Goal: Transaction & Acquisition: Purchase product/service

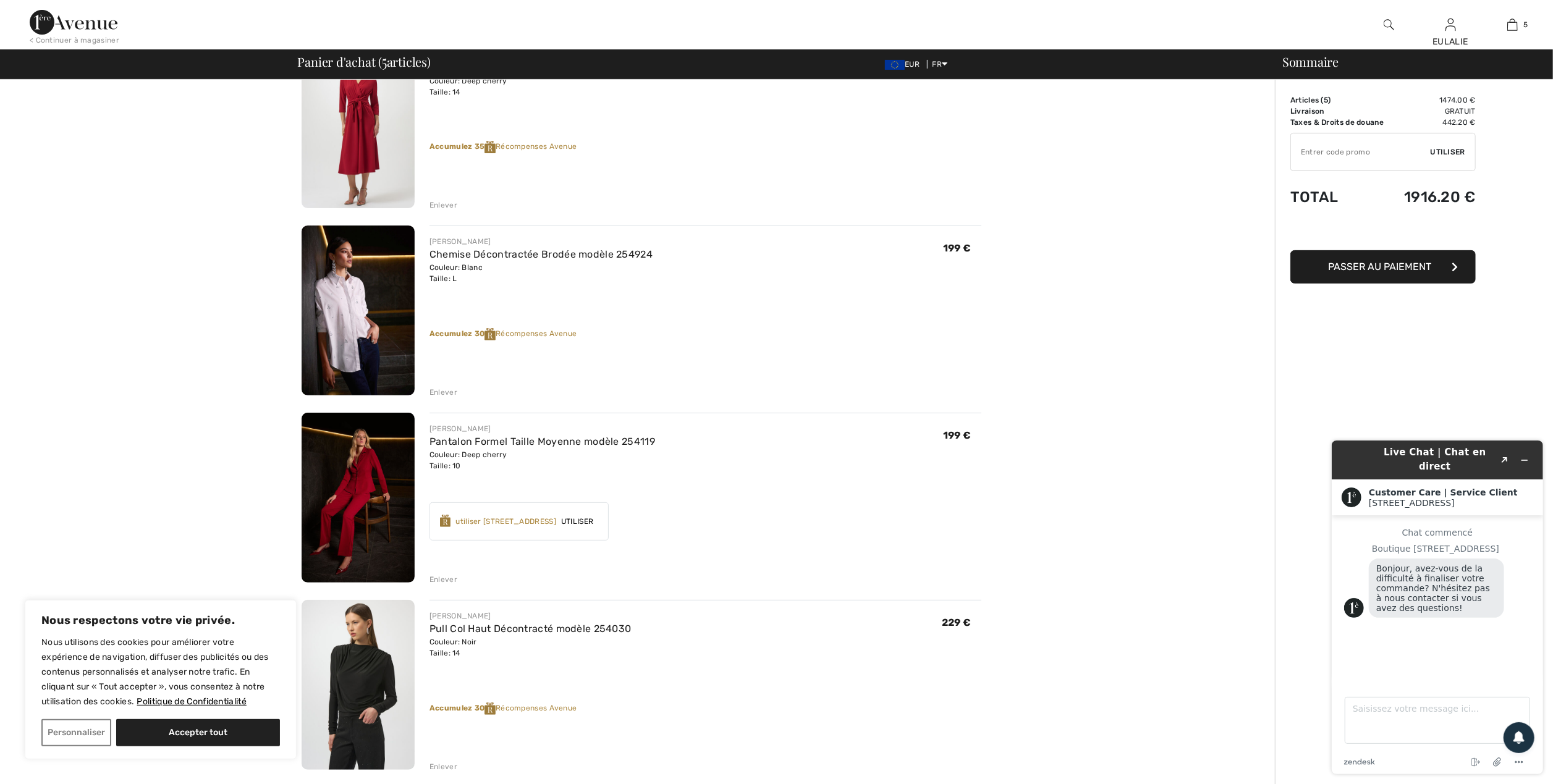
click at [1150, 238] on div "Vous n'êtes qu'à 0.00 € de la LIVRAISON GRATUITE! Continuer à magasiner > Félic…" at bounding box center [641, 529] width 1267 height 1558
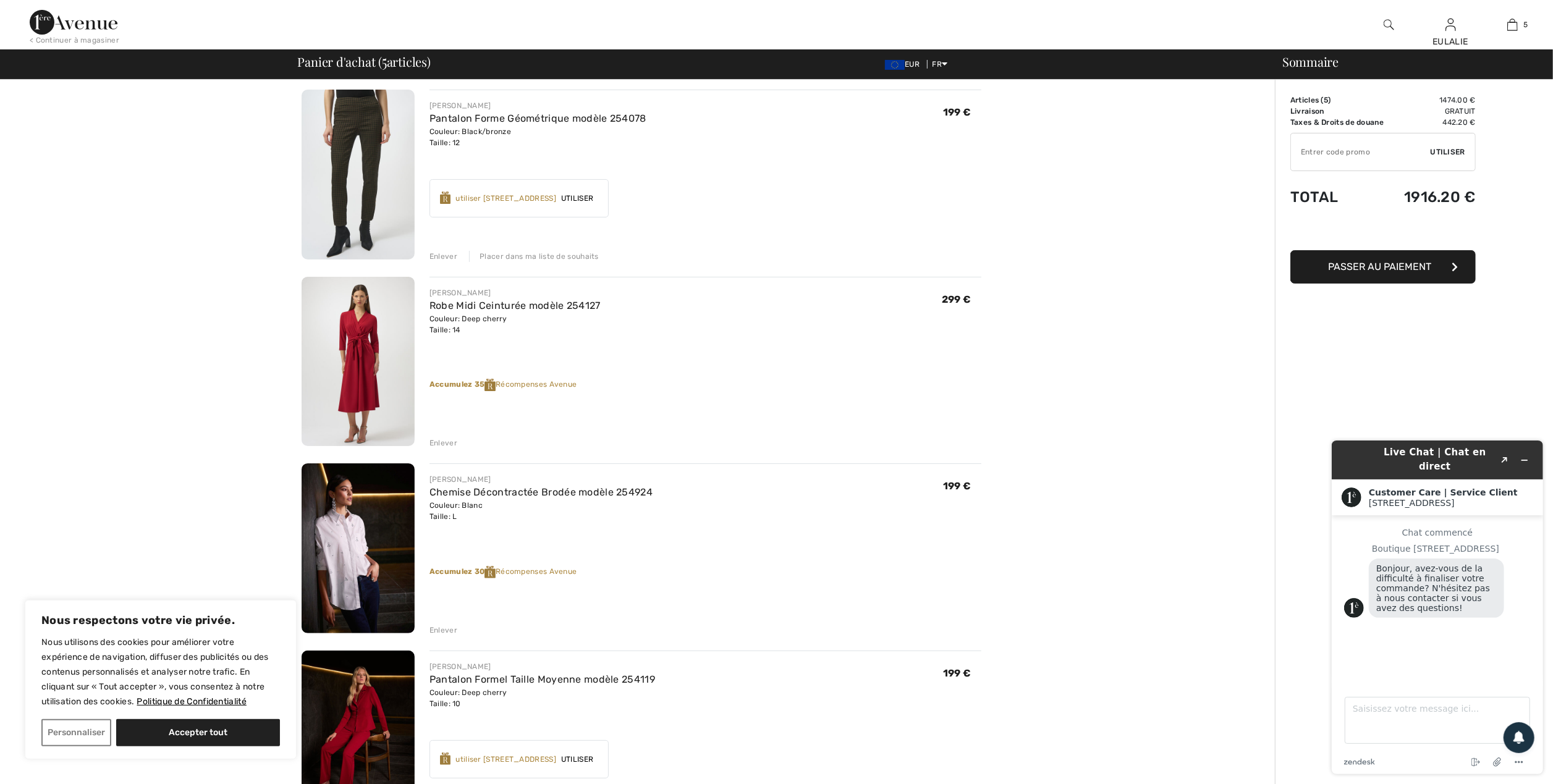
scroll to position [82, 0]
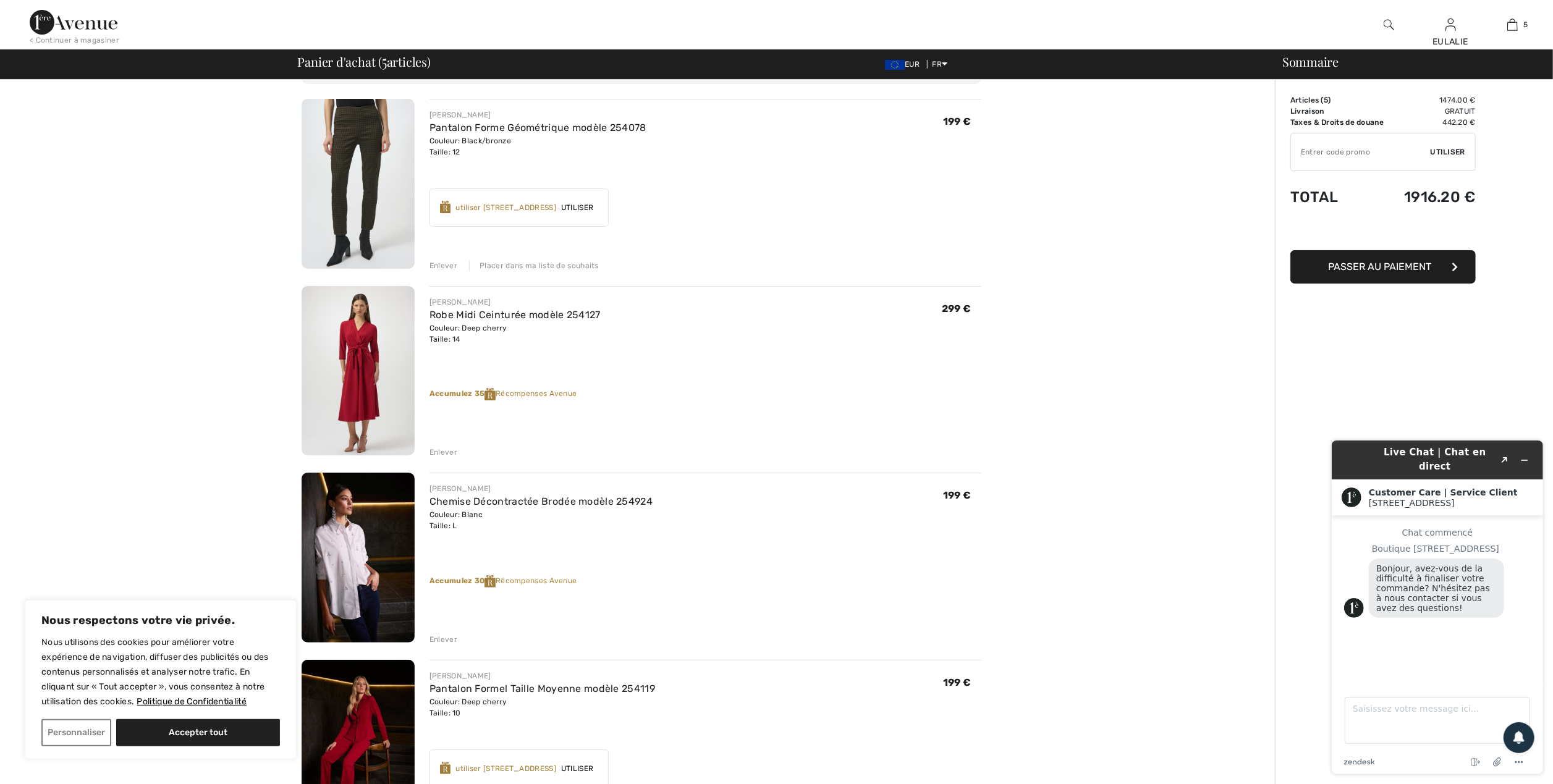
click at [355, 557] on img at bounding box center [358, 557] width 113 height 170
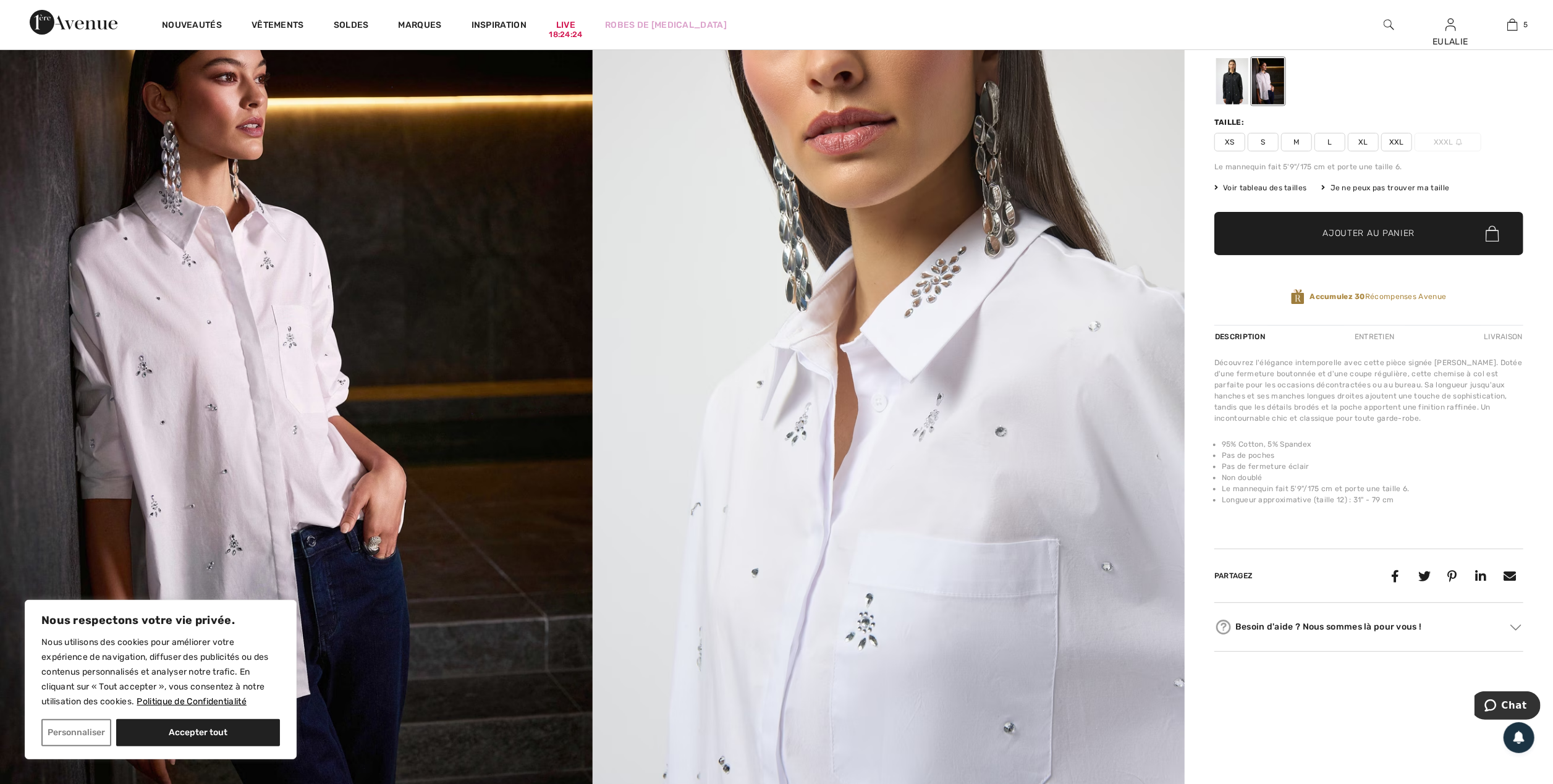
scroll to position [247, 0]
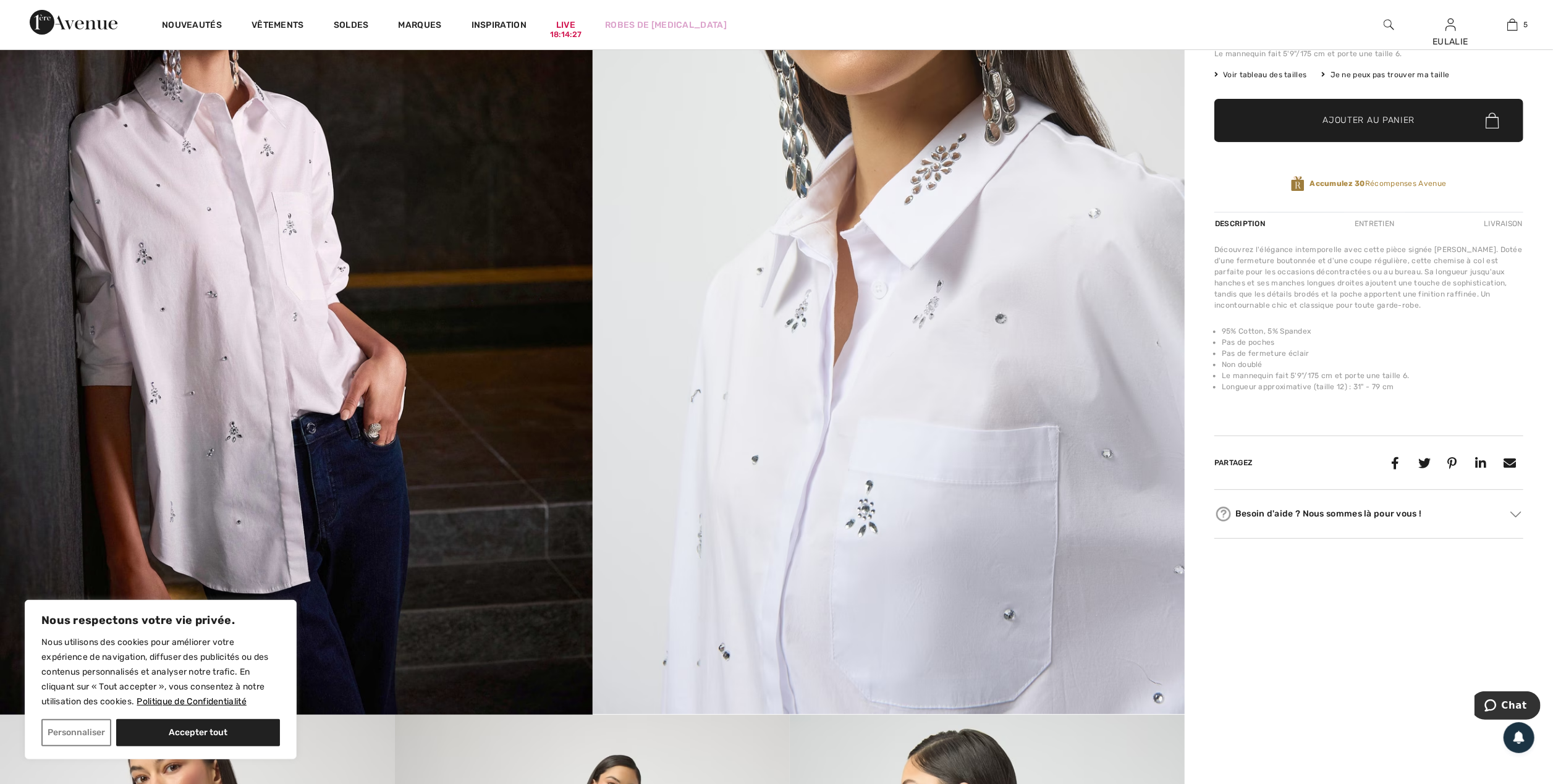
click at [932, 687] on img at bounding box center [889, 270] width 593 height 888
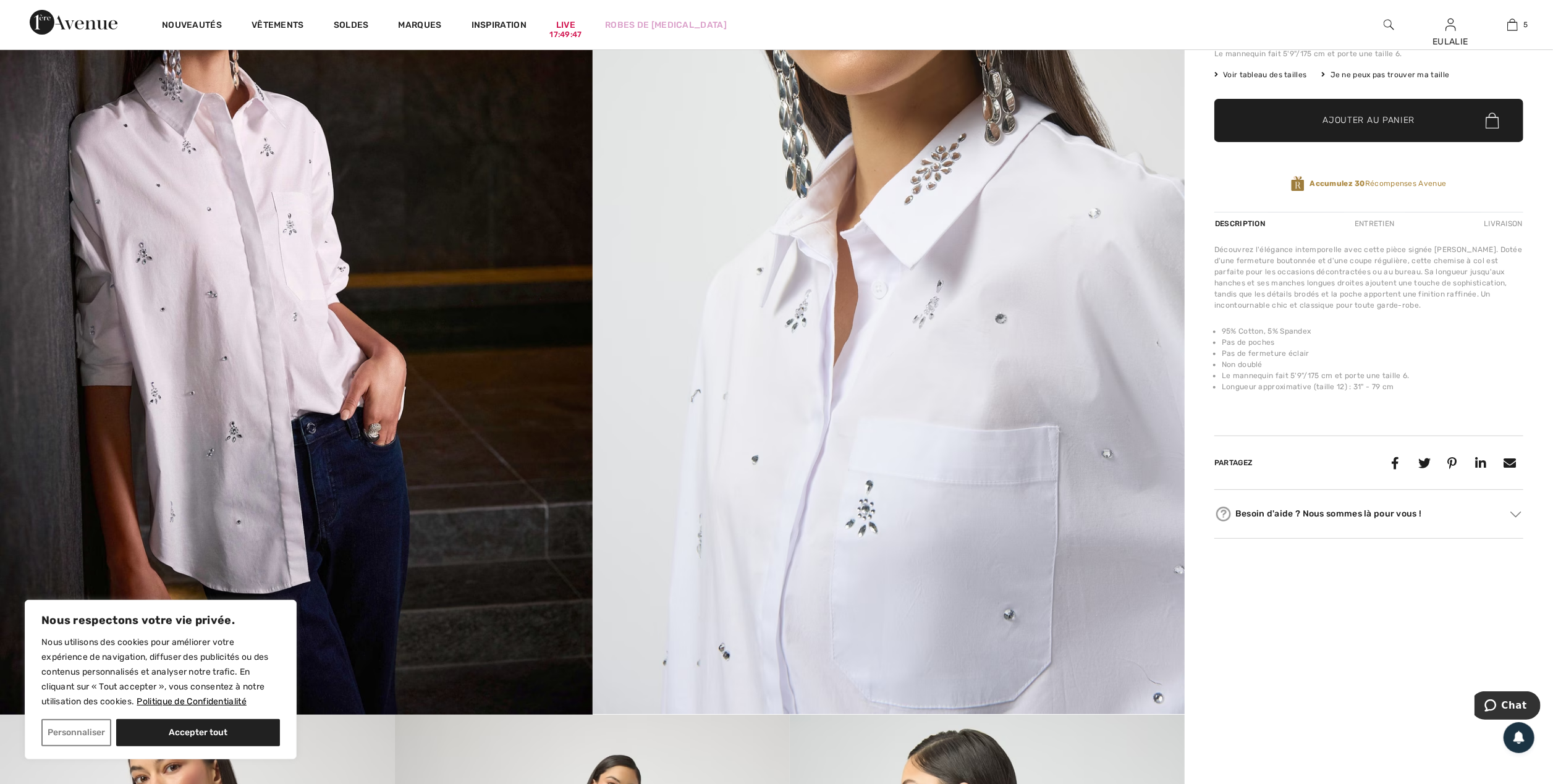
click at [963, 426] on img at bounding box center [889, 270] width 593 height 888
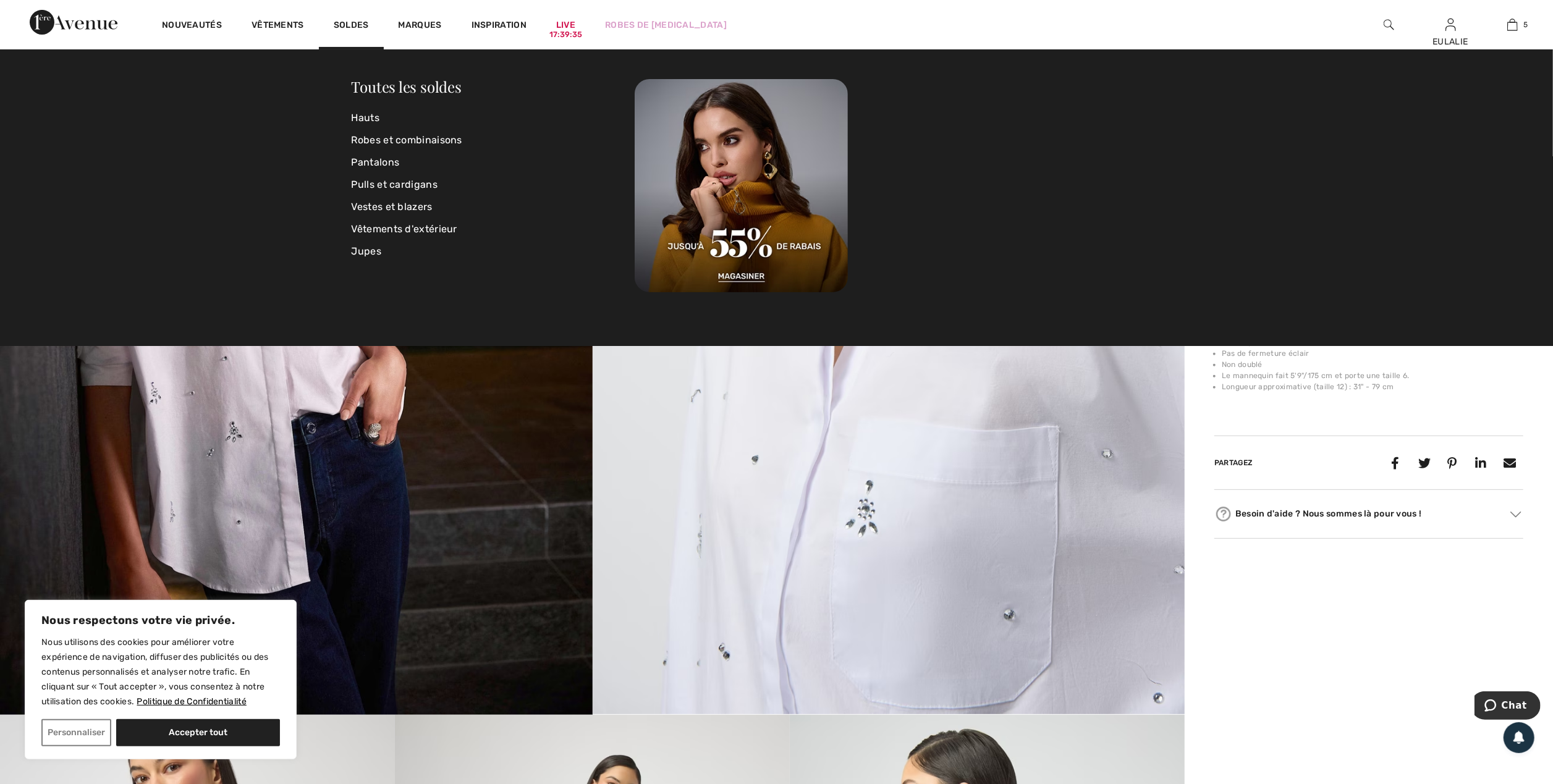
click at [690, 336] on div "Toutes les soldes Hauts Robes et combinaisons Pantalons Pulls et cardigans Vest…" at bounding box center [776, 198] width 1553 height 296
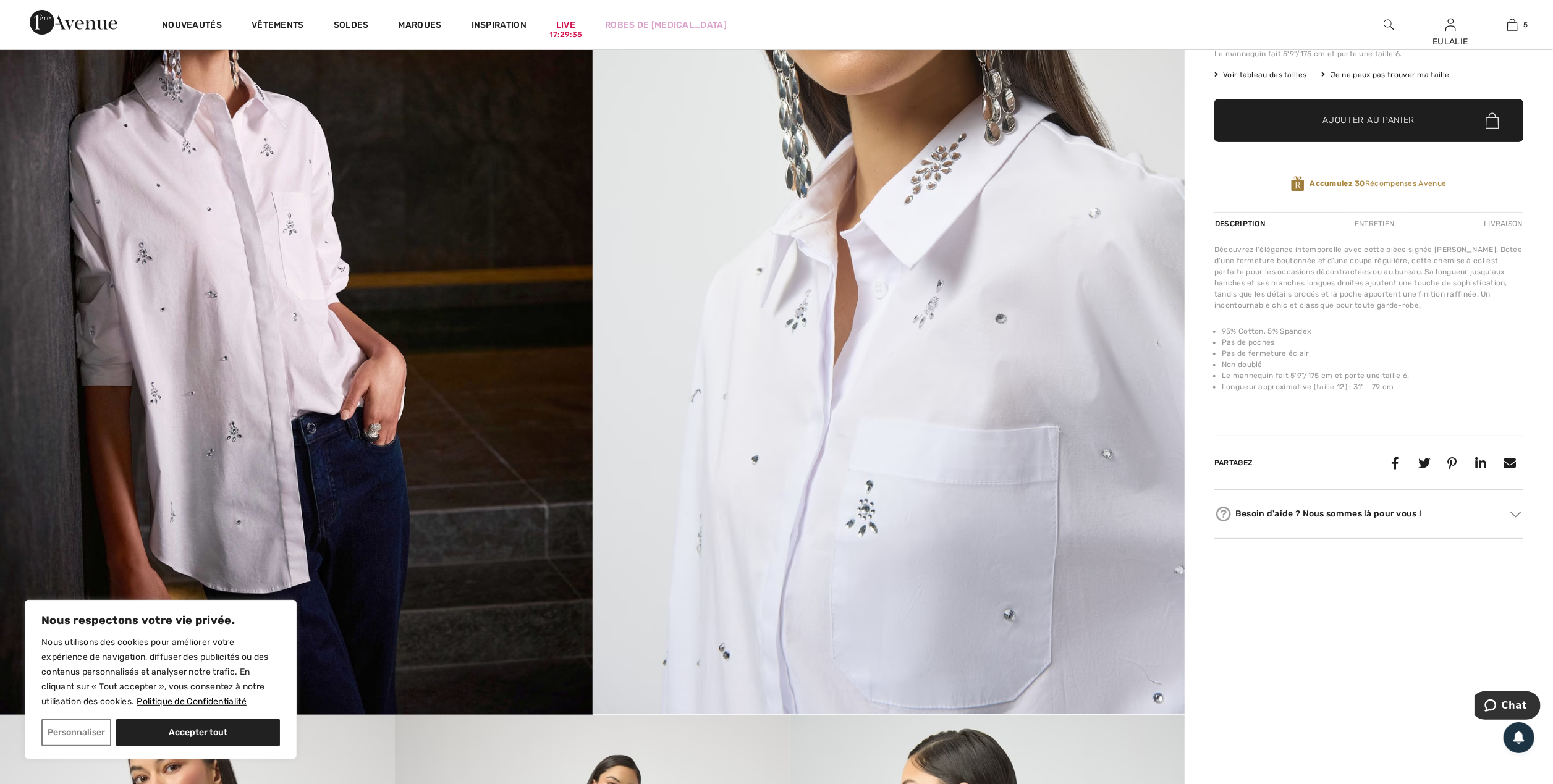
click at [41, 234] on img at bounding box center [296, 270] width 593 height 888
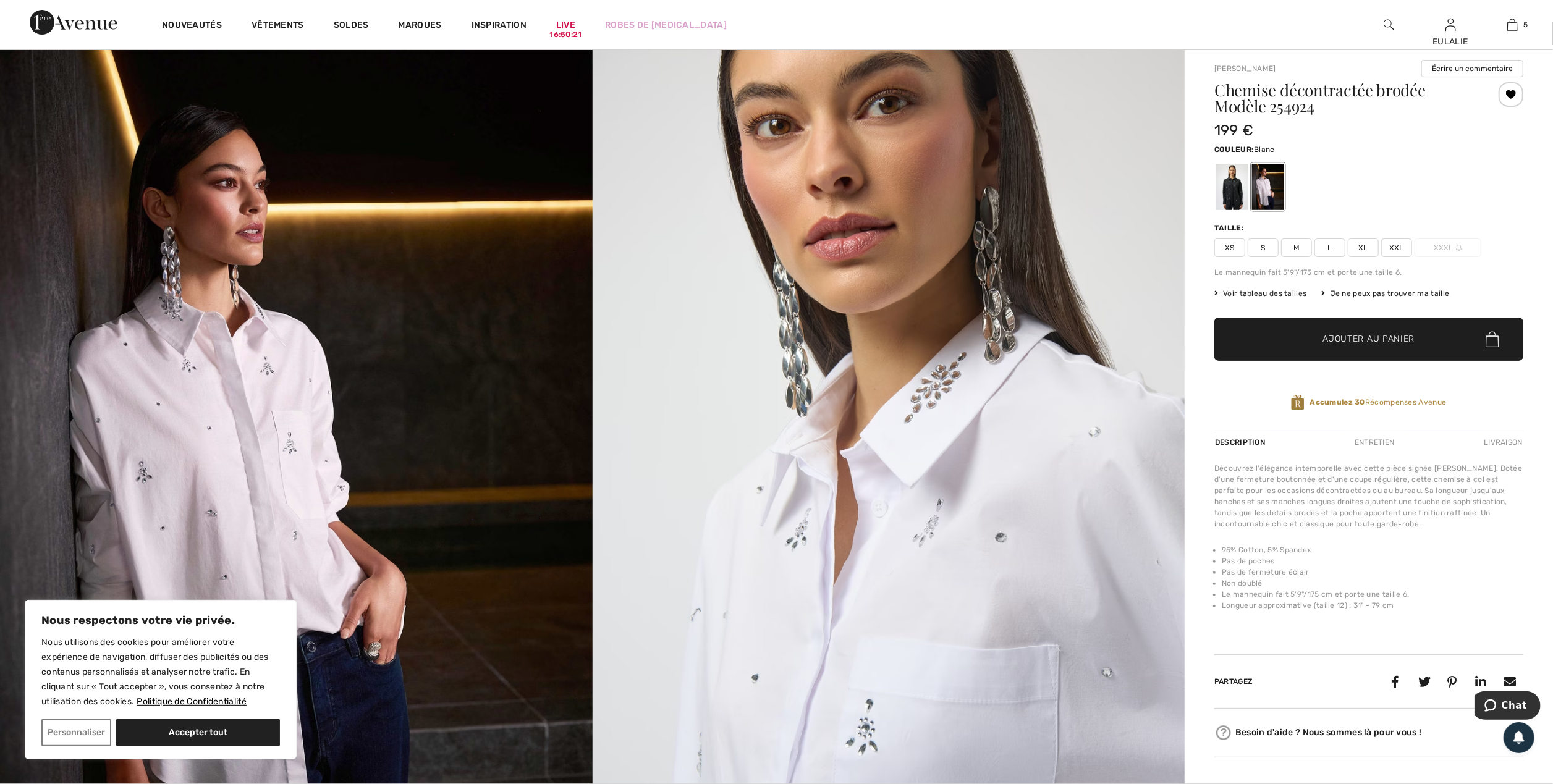
scroll to position [0, 0]
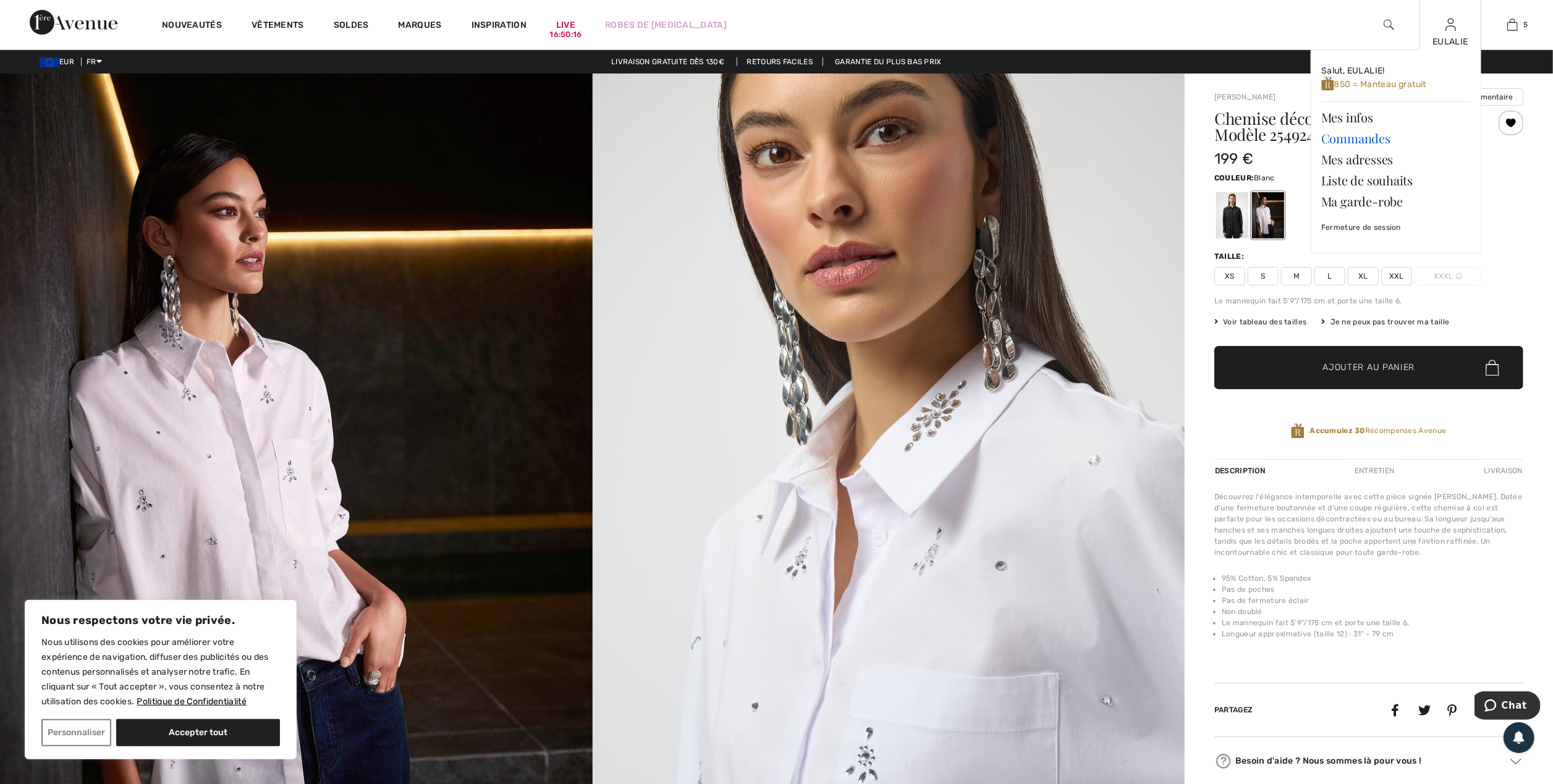
click at [1346, 136] on link "Commandes" at bounding box center [1396, 138] width 149 height 21
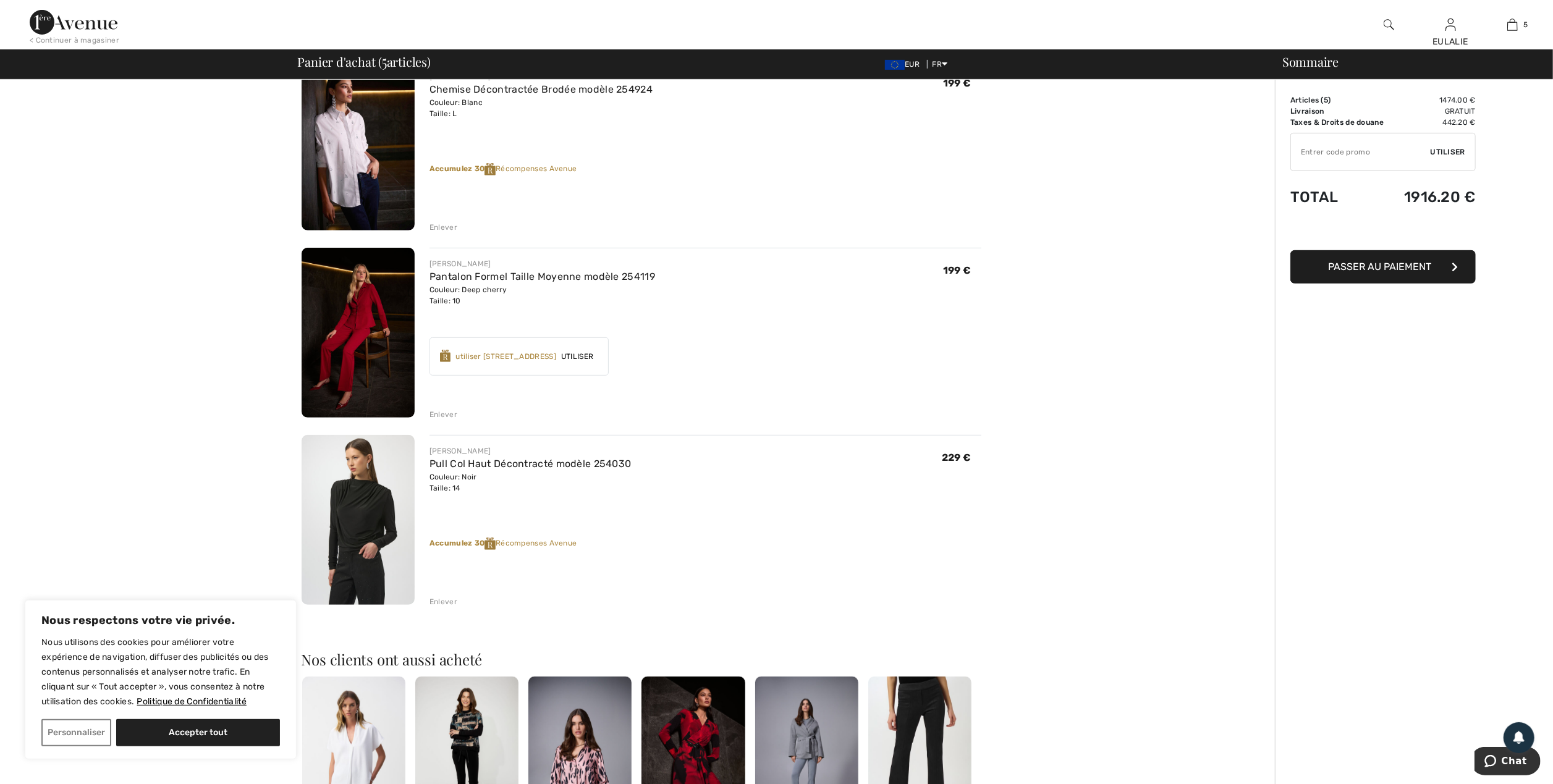
click at [441, 598] on div "Enlever" at bounding box center [443, 601] width 28 height 11
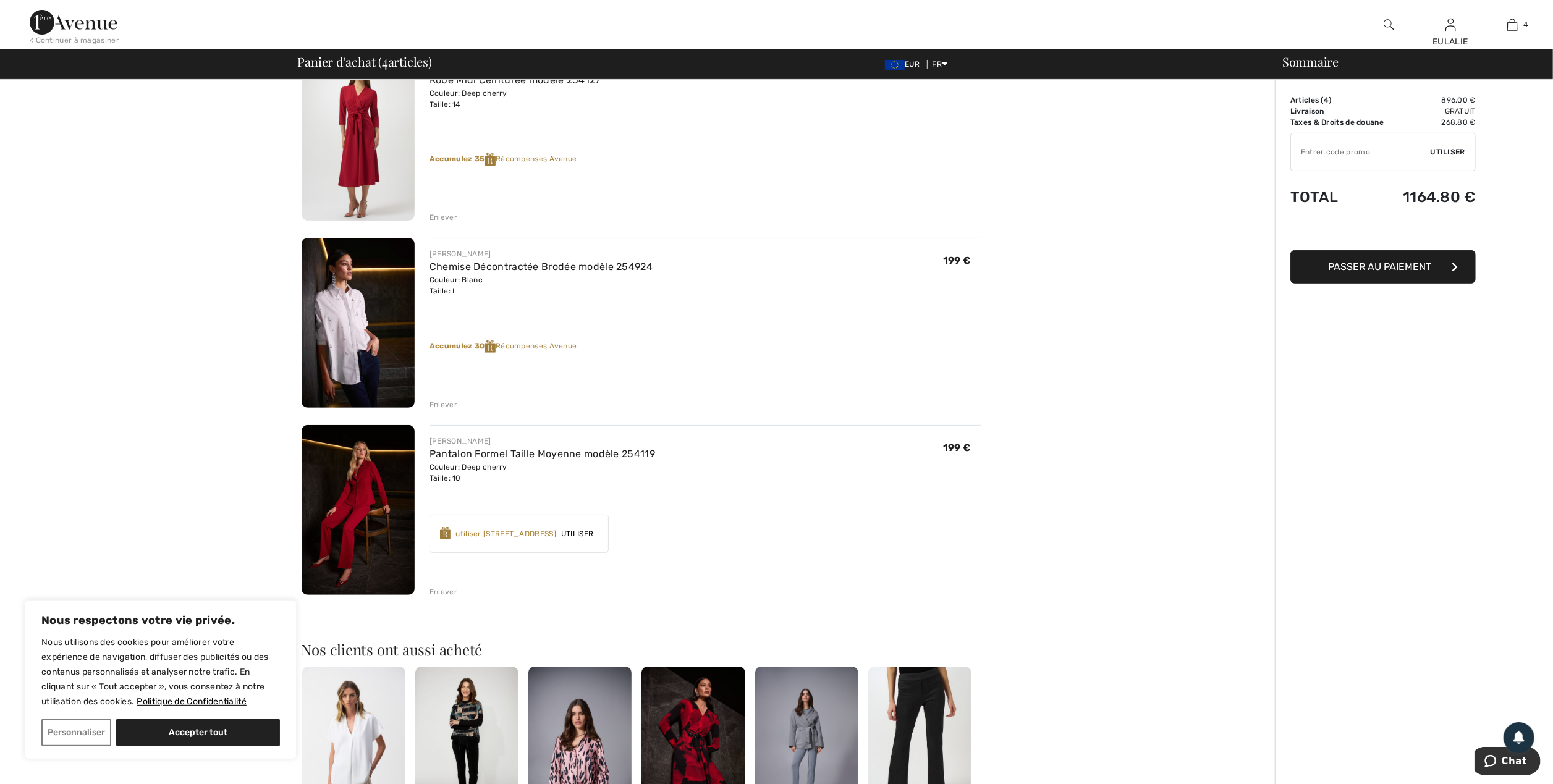
scroll to position [329, 0]
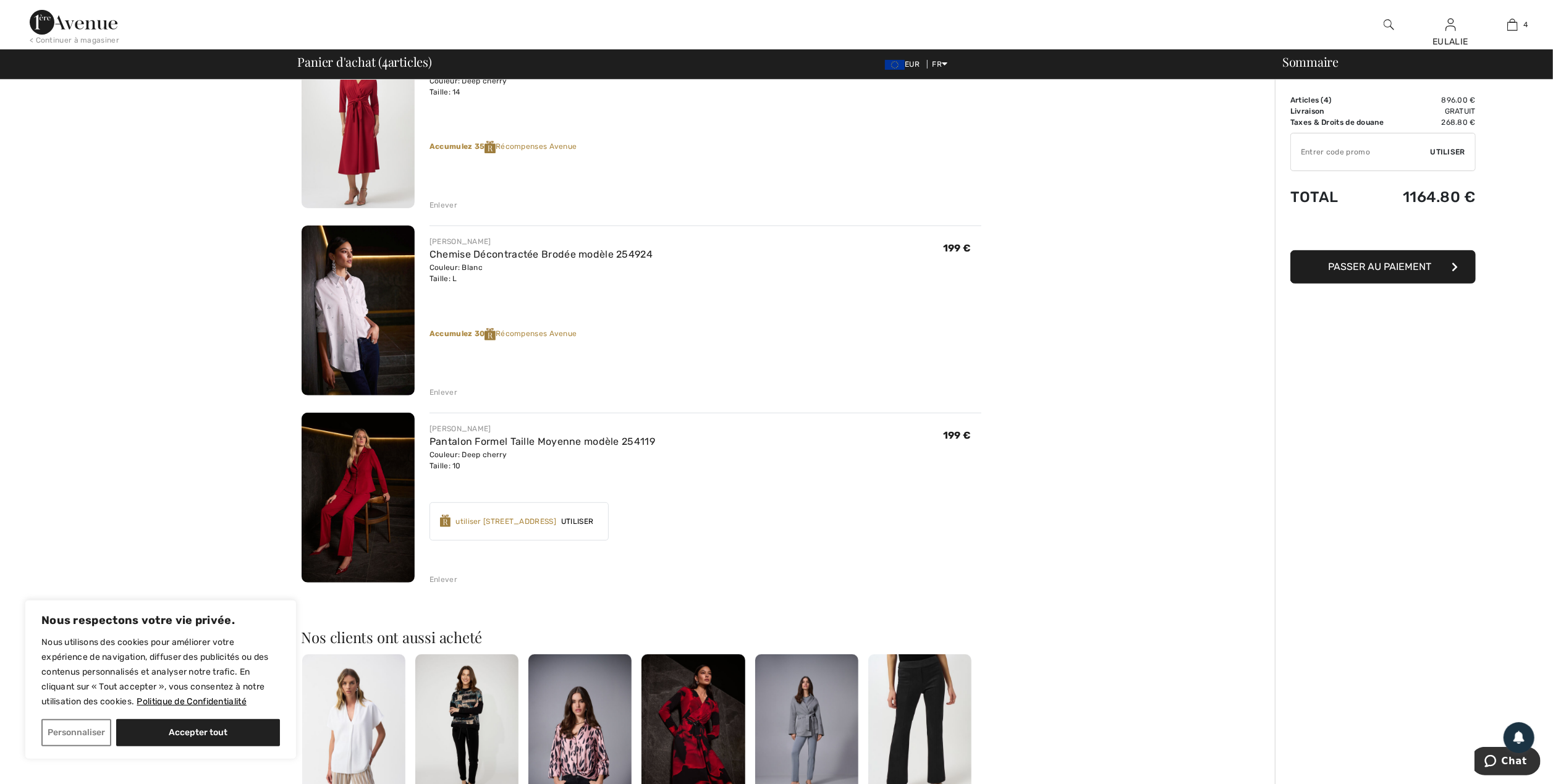
click at [366, 466] on img at bounding box center [358, 497] width 113 height 170
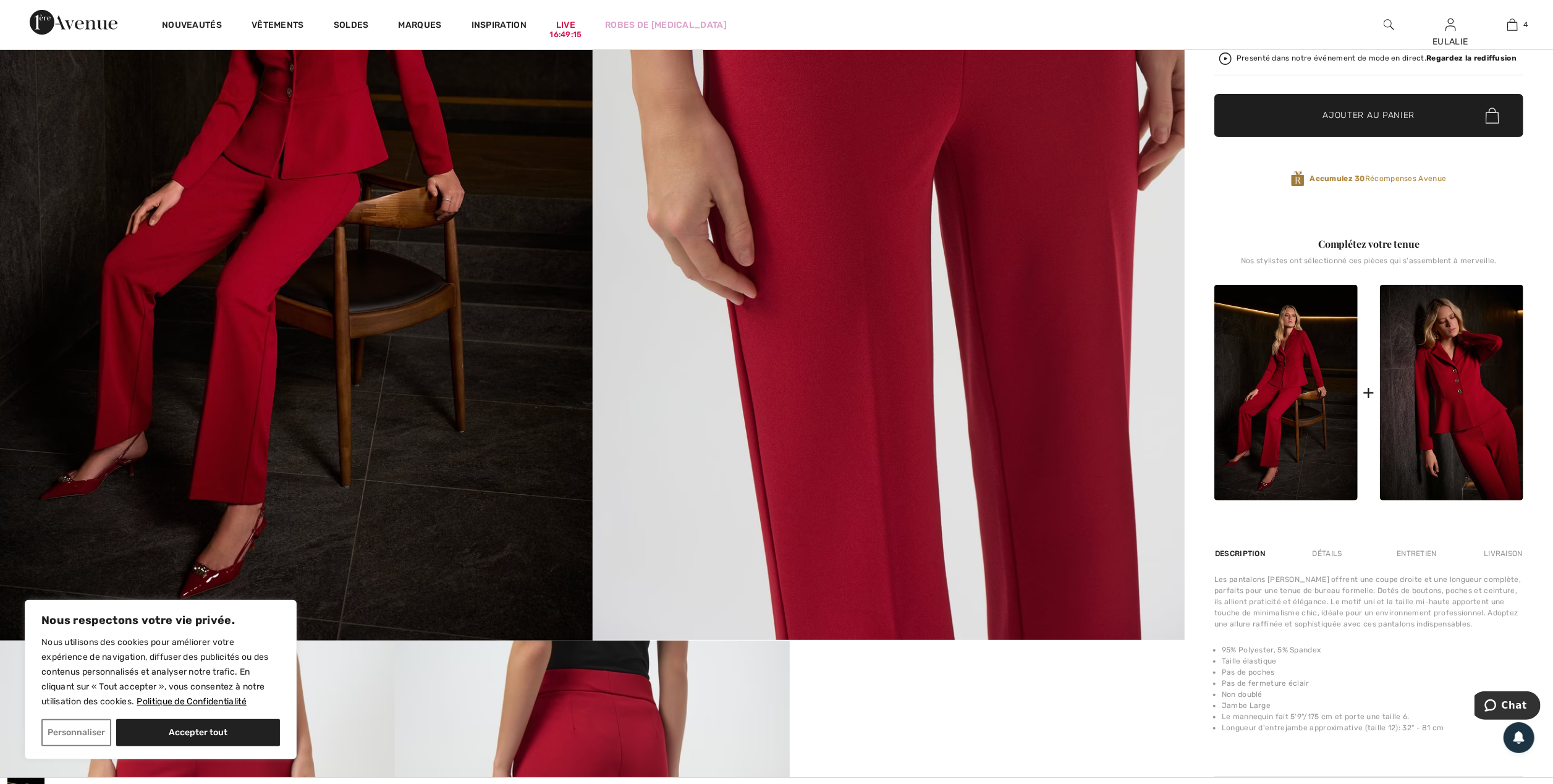
scroll to position [411, 0]
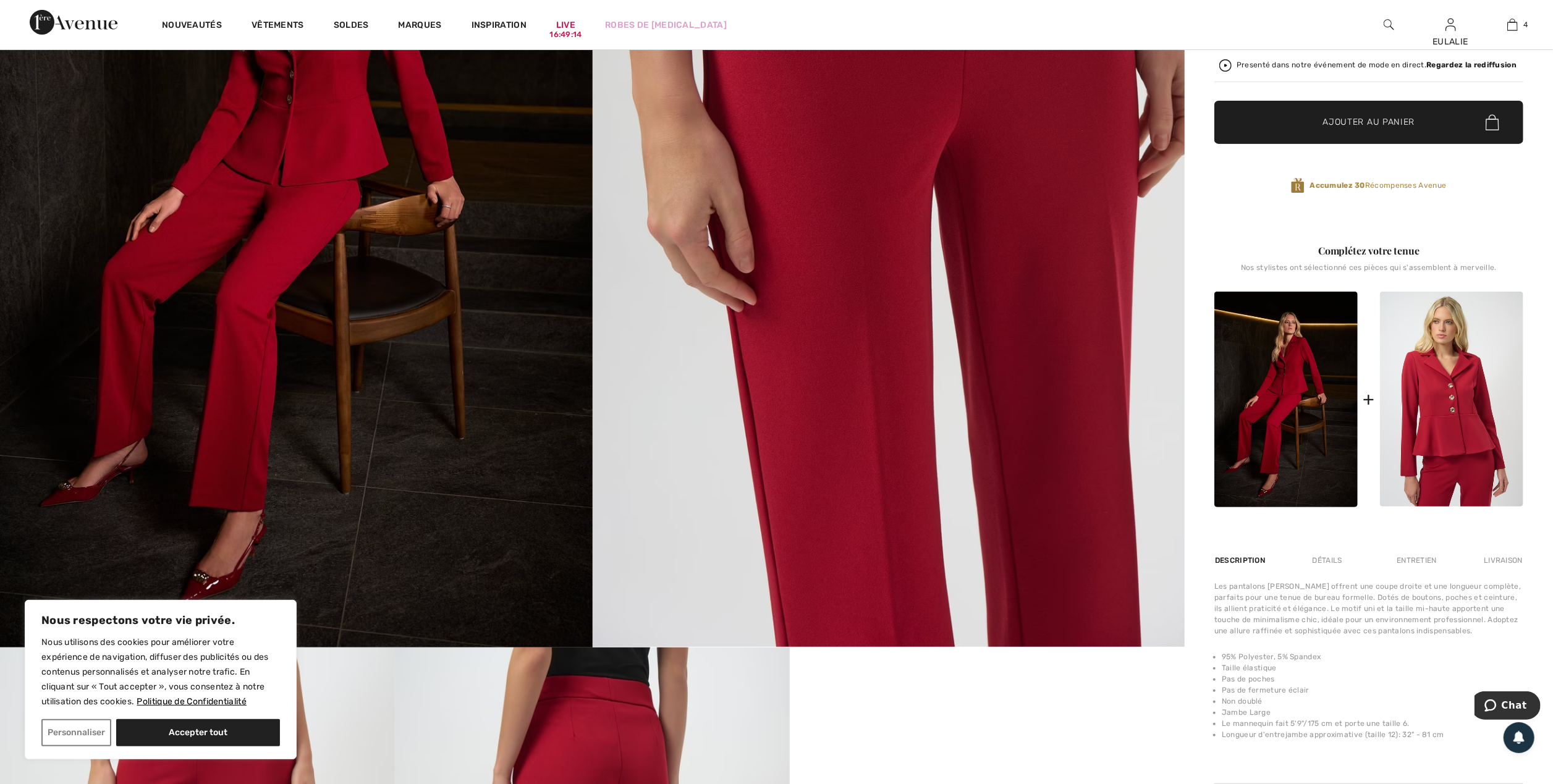
click at [1467, 388] on img at bounding box center [1451, 399] width 143 height 216
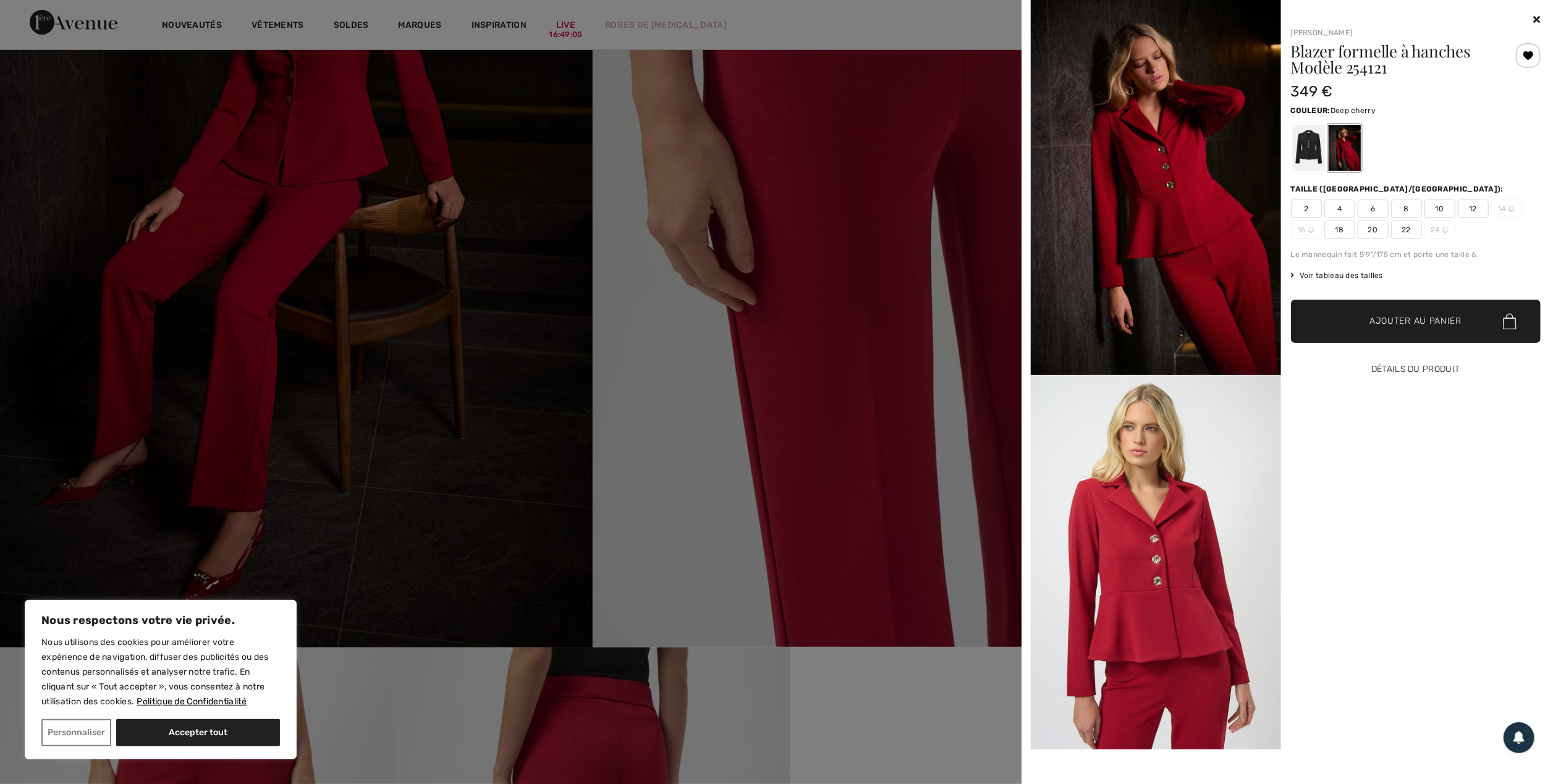
click at [1404, 366] on button "Détails du produit" at bounding box center [1416, 369] width 250 height 43
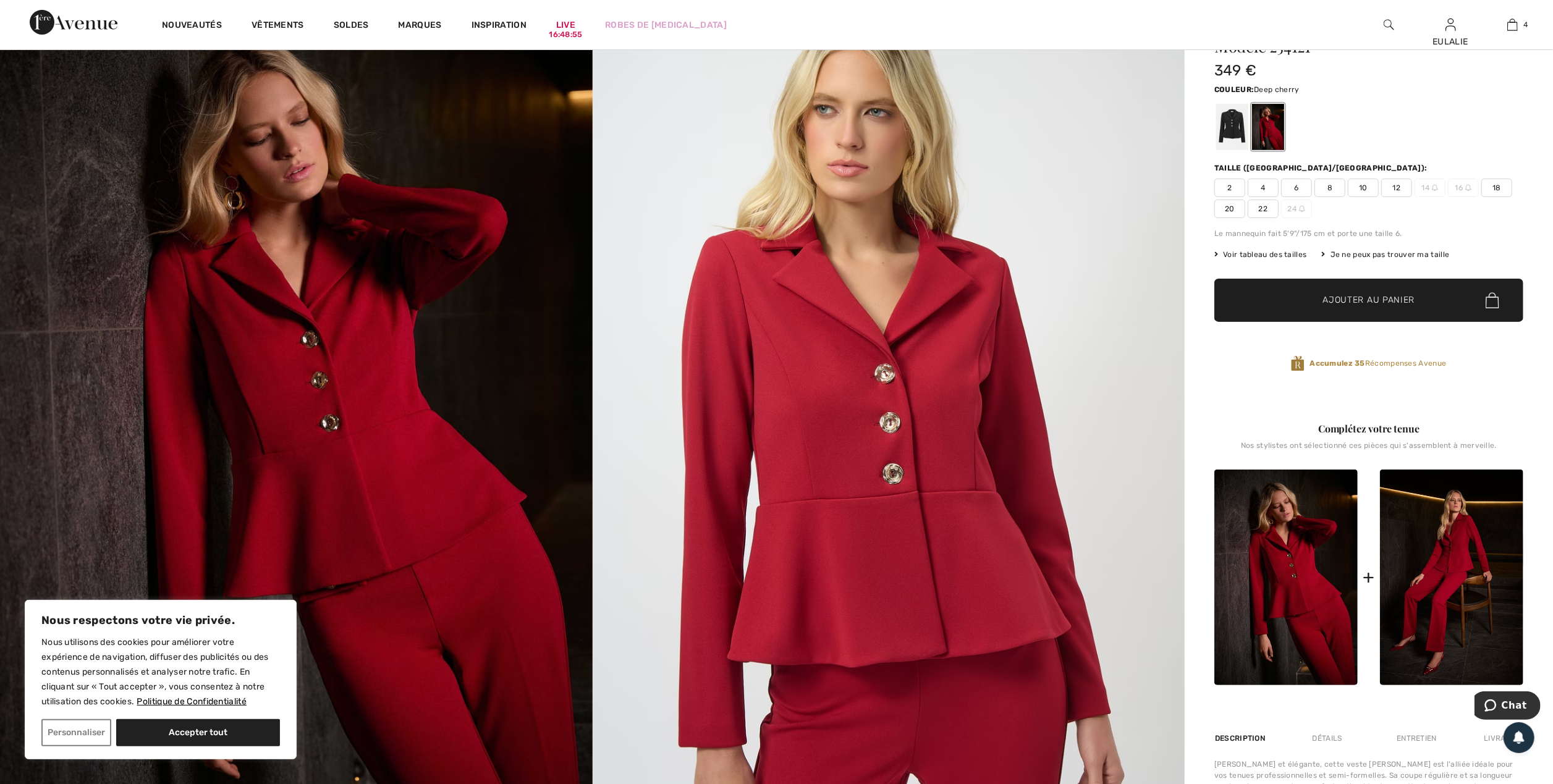
scroll to position [164, 0]
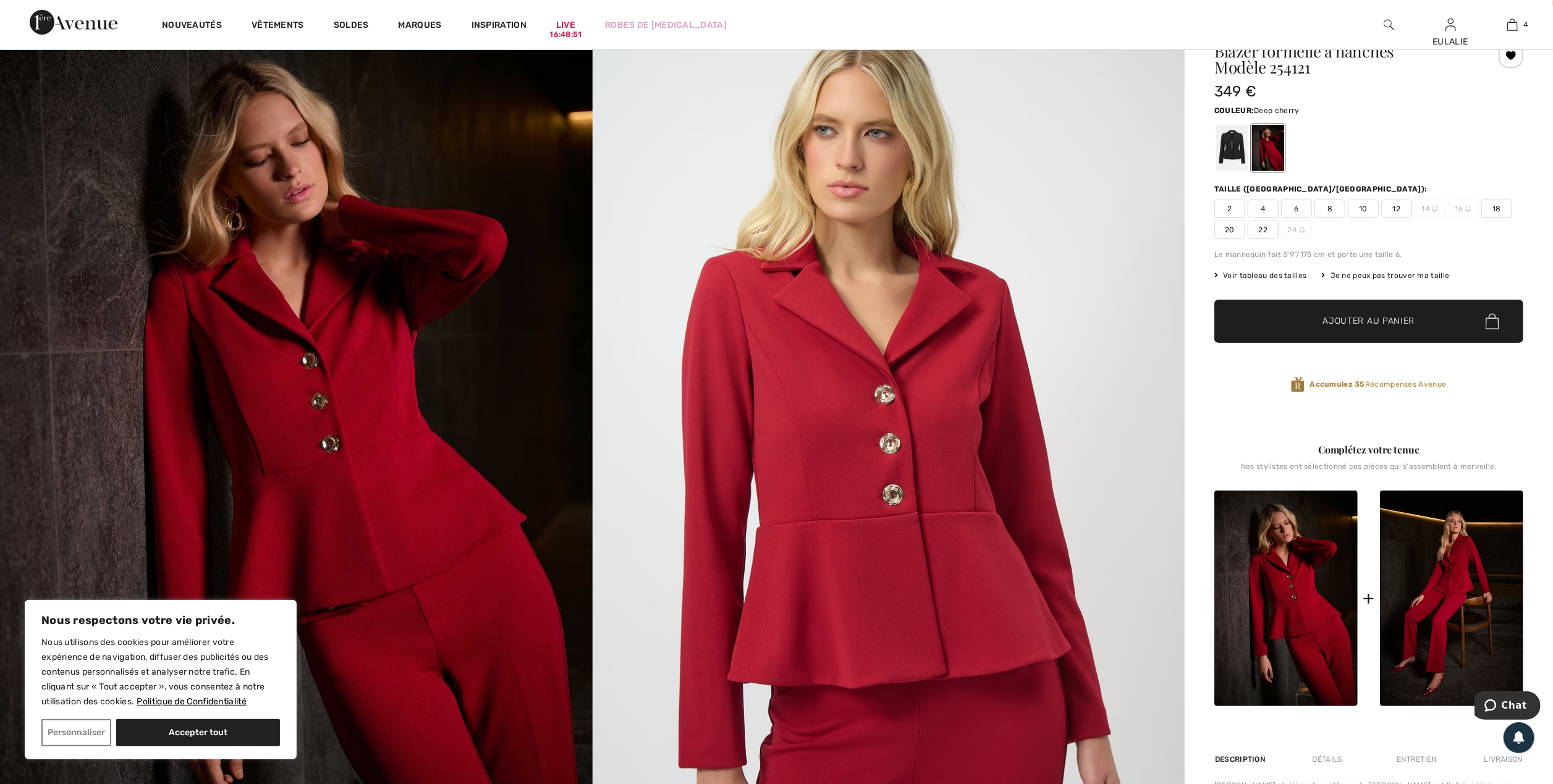
click at [1392, 275] on div "Je ne peux pas trouver ma taille" at bounding box center [1386, 275] width 128 height 11
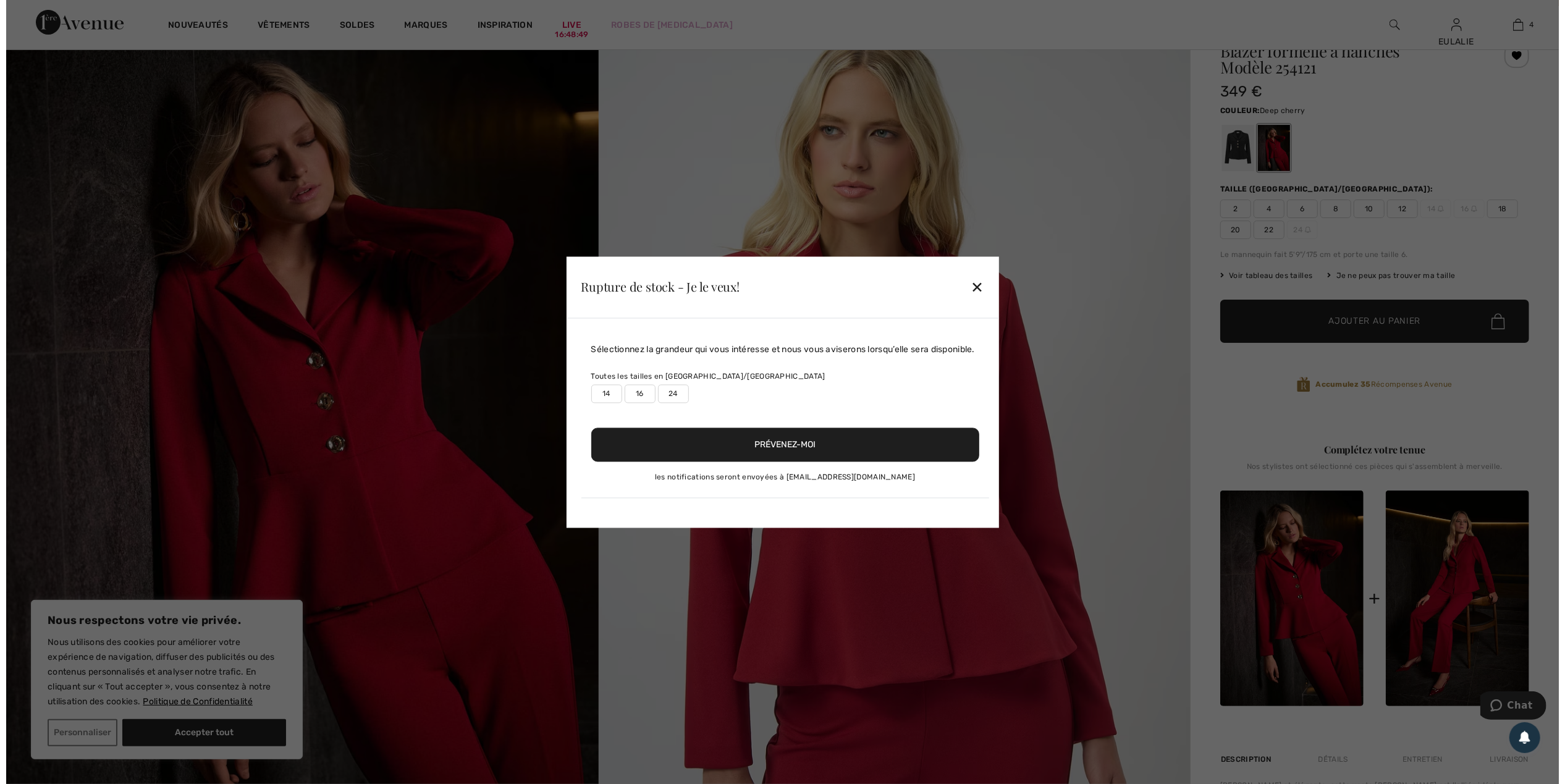
scroll to position [166, 0]
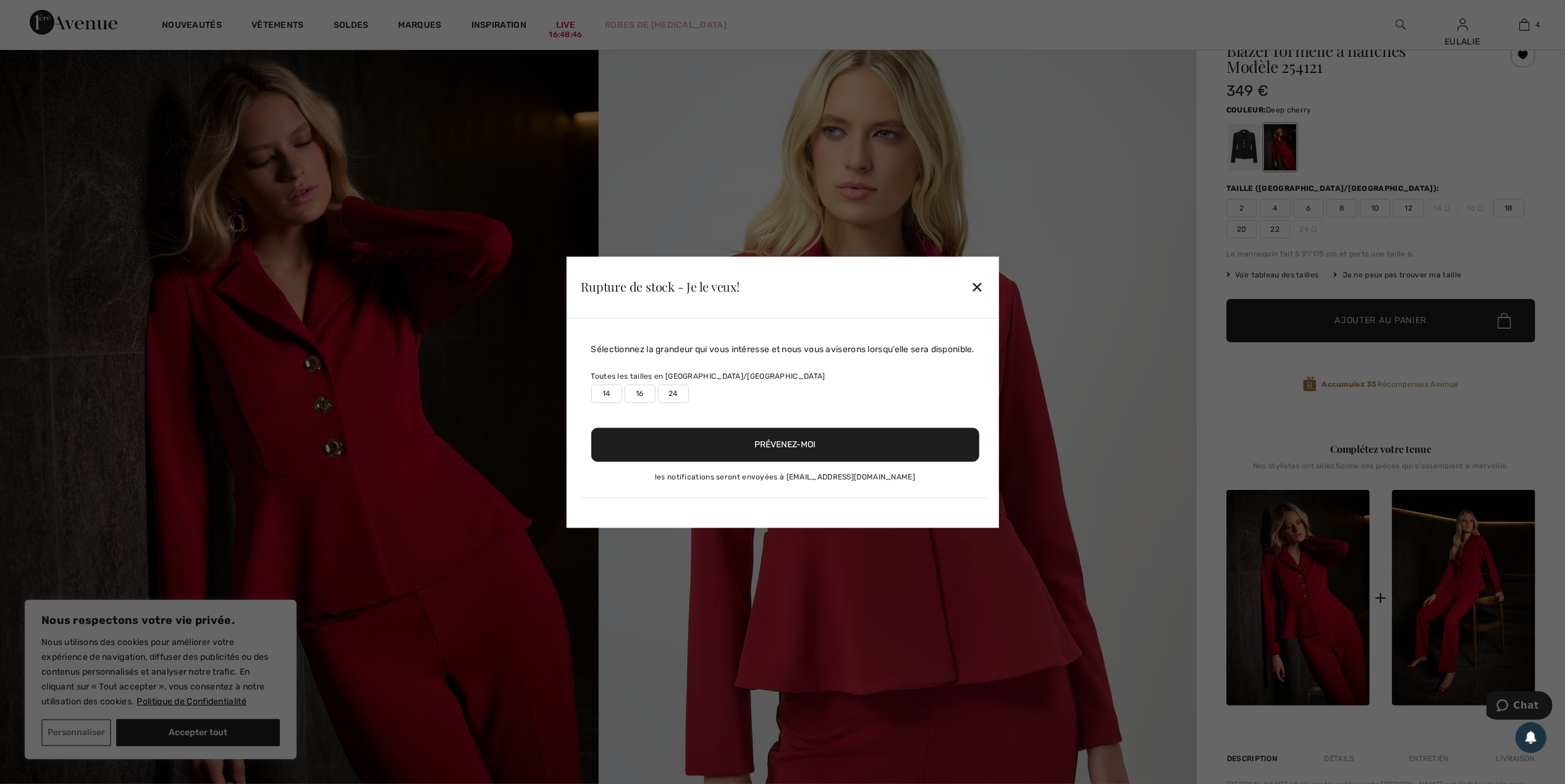
click at [600, 396] on label "14" at bounding box center [606, 393] width 31 height 18
click at [796, 443] on button "Prévenez-moi" at bounding box center [786, 445] width 388 height 34
click at [982, 280] on div "✕" at bounding box center [977, 287] width 13 height 26
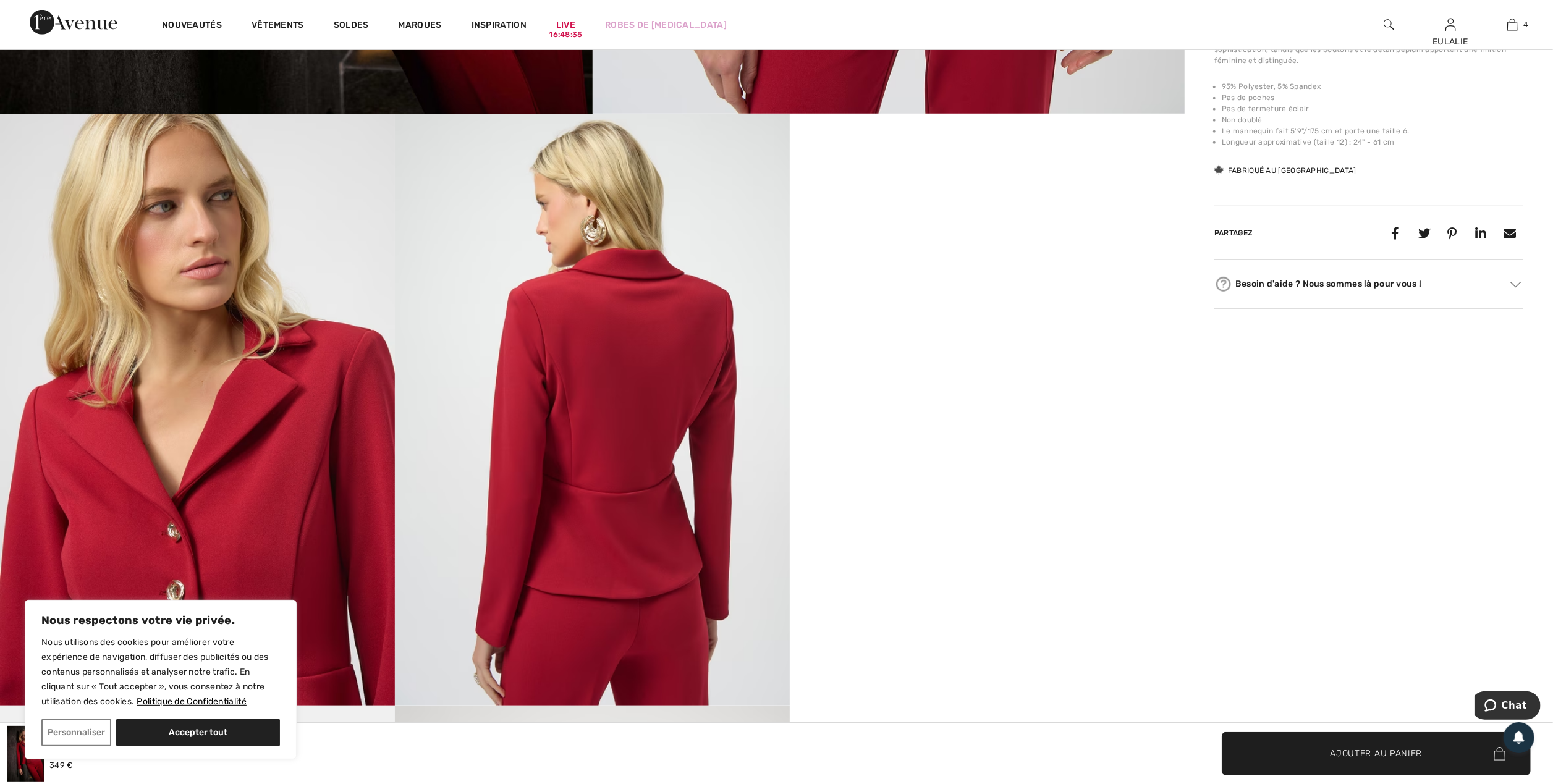
scroll to position [1071, 0]
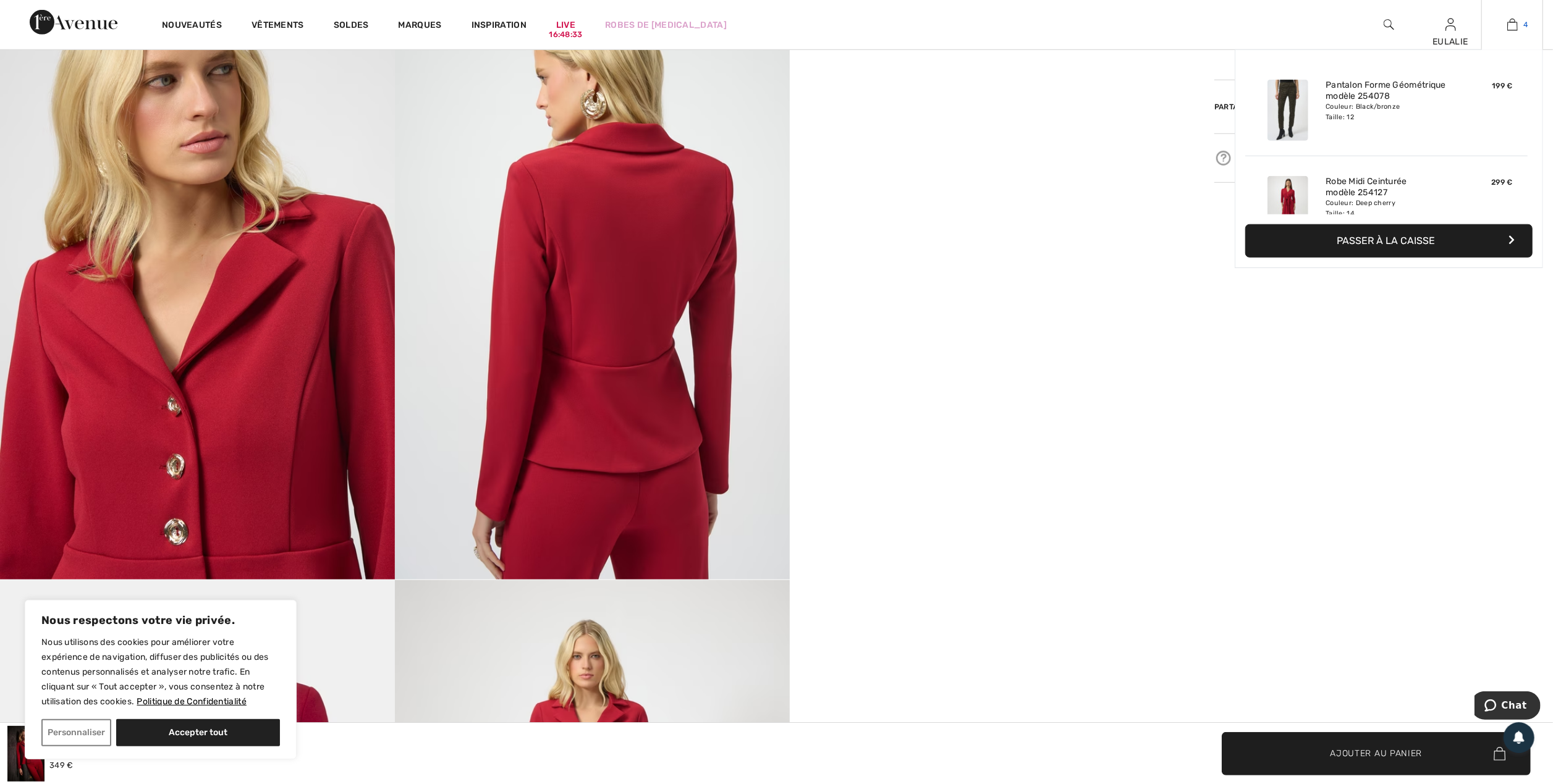
click at [1514, 20] on img at bounding box center [1512, 25] width 10 height 15
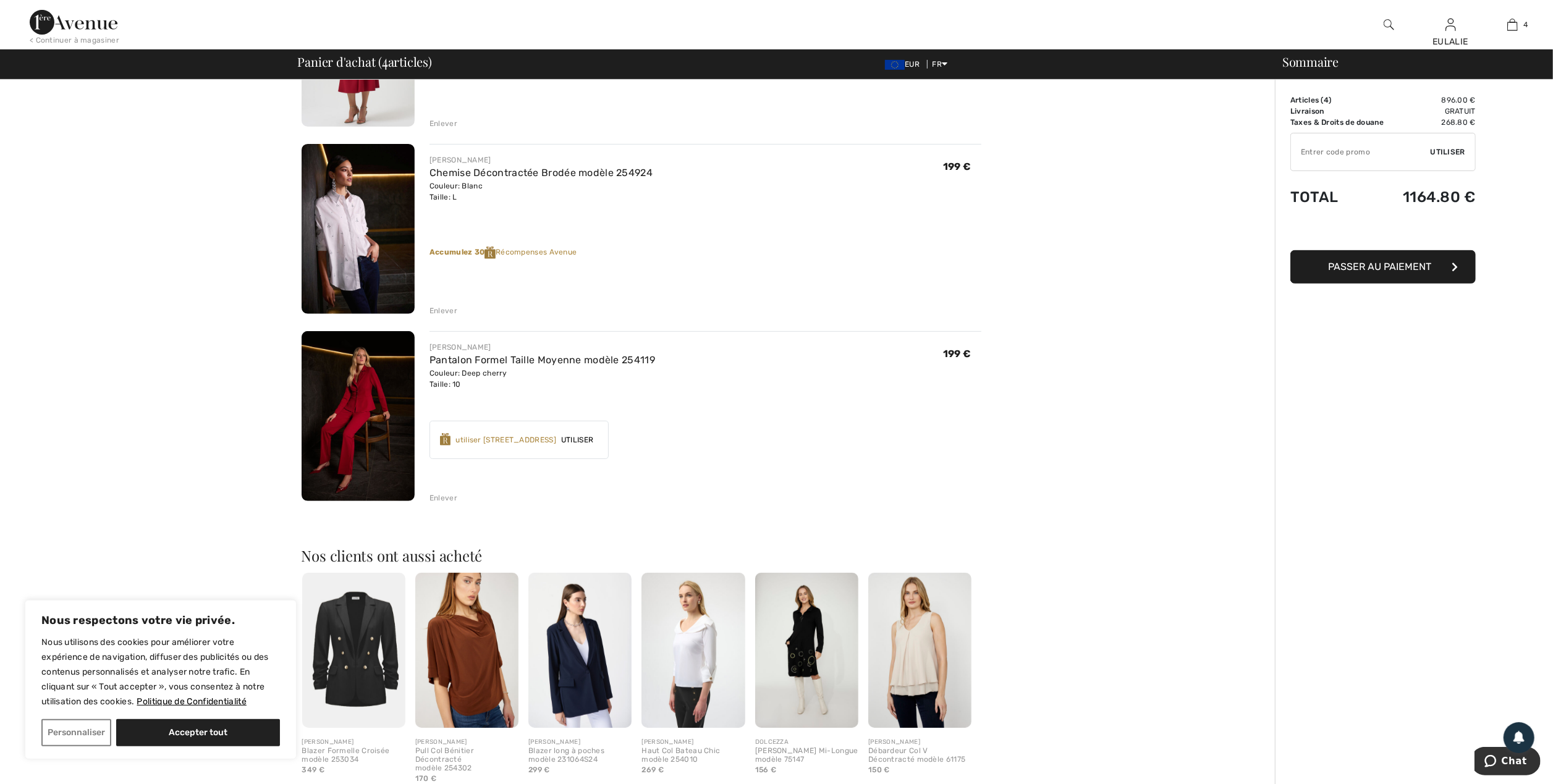
scroll to position [411, 0]
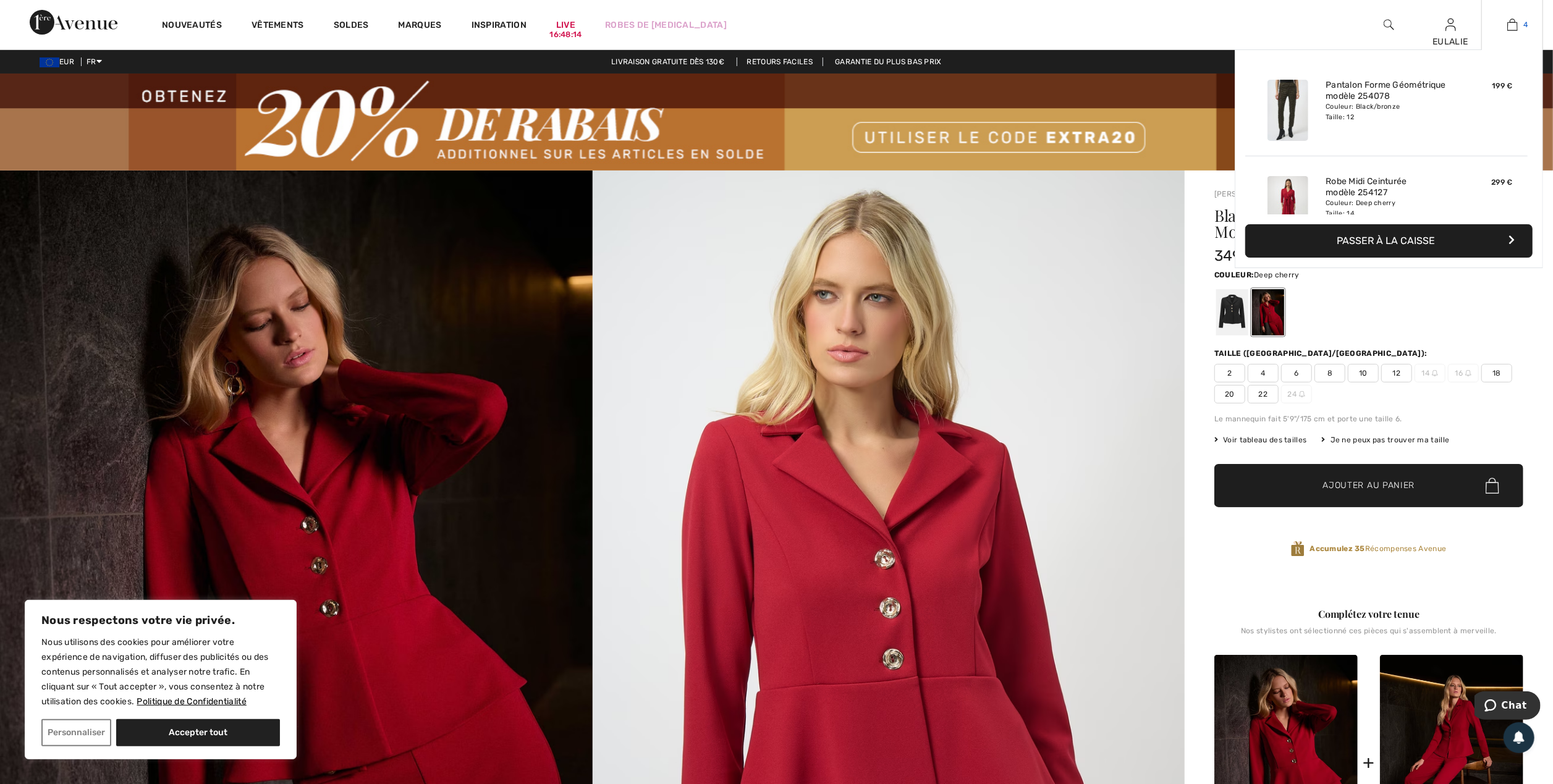
click at [1507, 23] on img at bounding box center [1512, 25] width 10 height 15
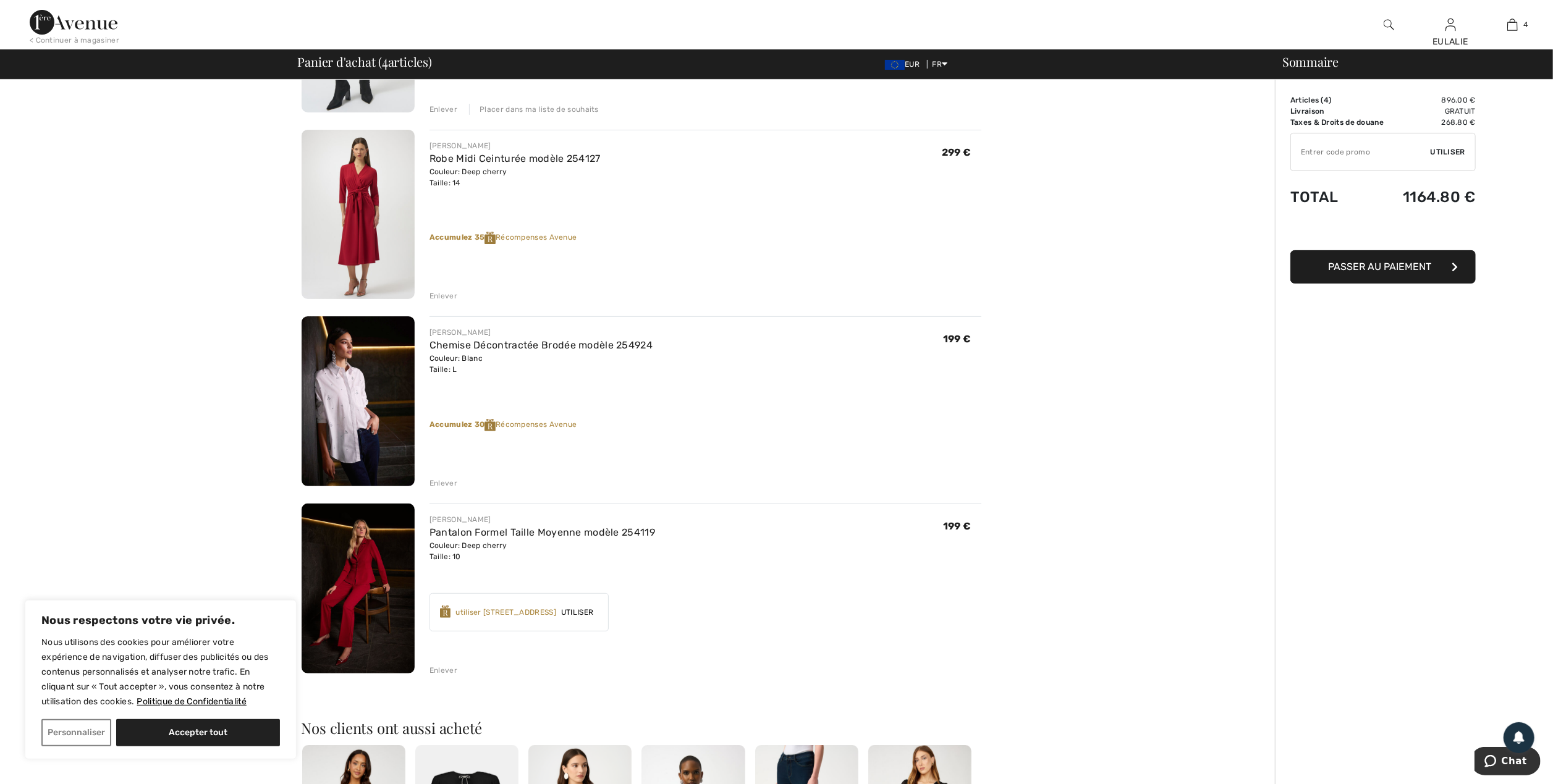
scroll to position [411, 0]
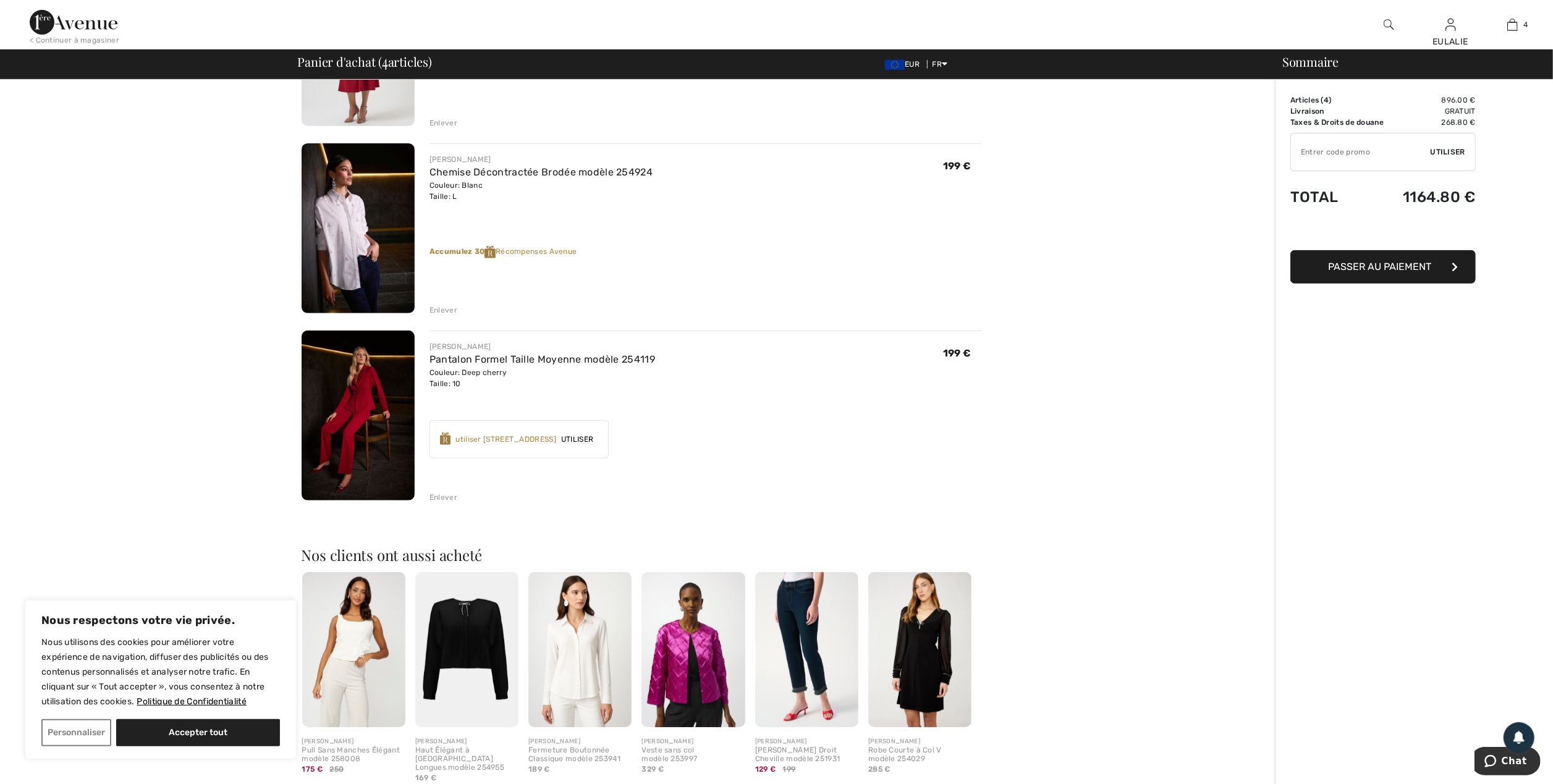
click at [446, 495] on div "Enlever" at bounding box center [443, 497] width 28 height 11
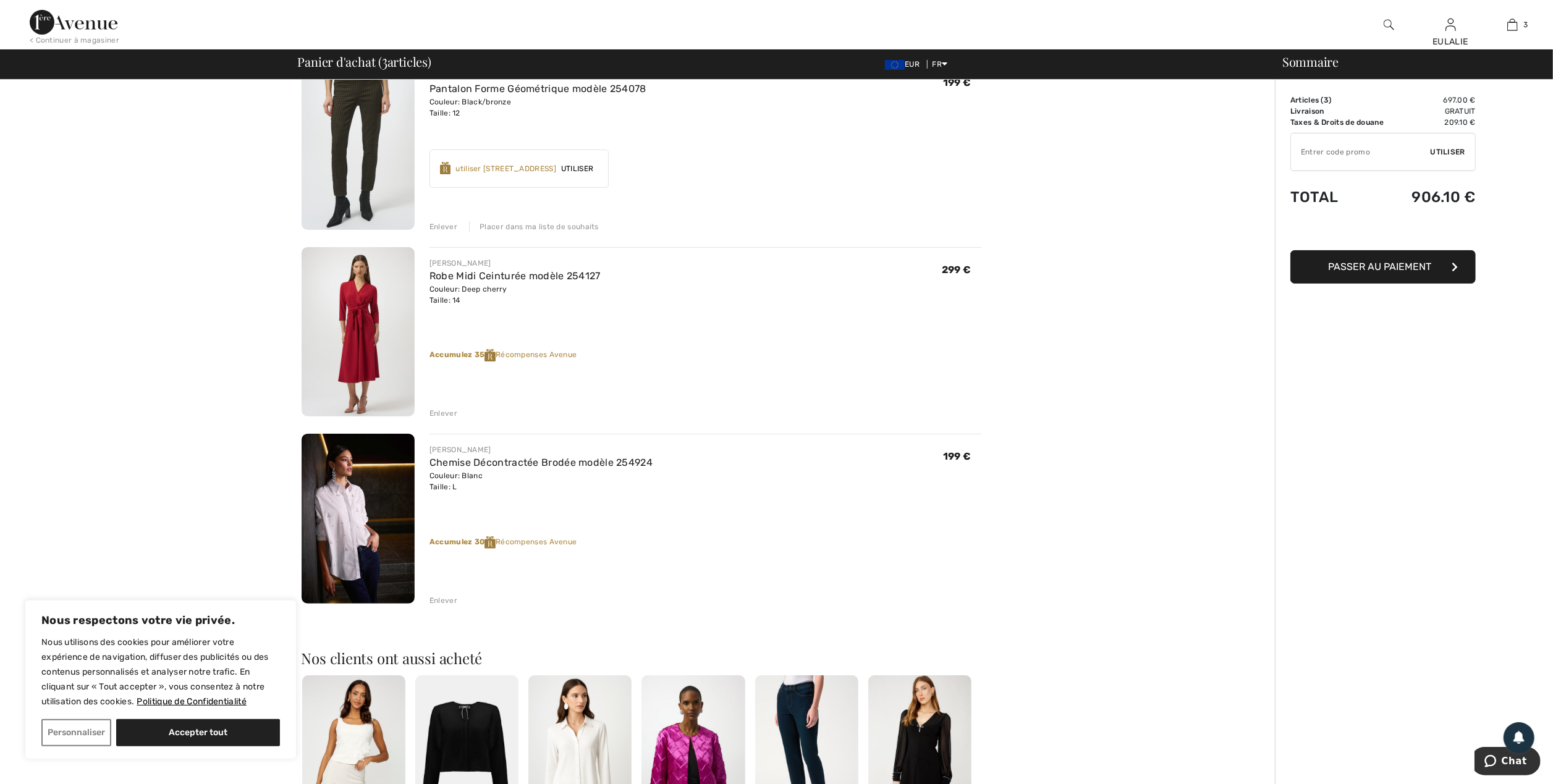
scroll to position [82, 0]
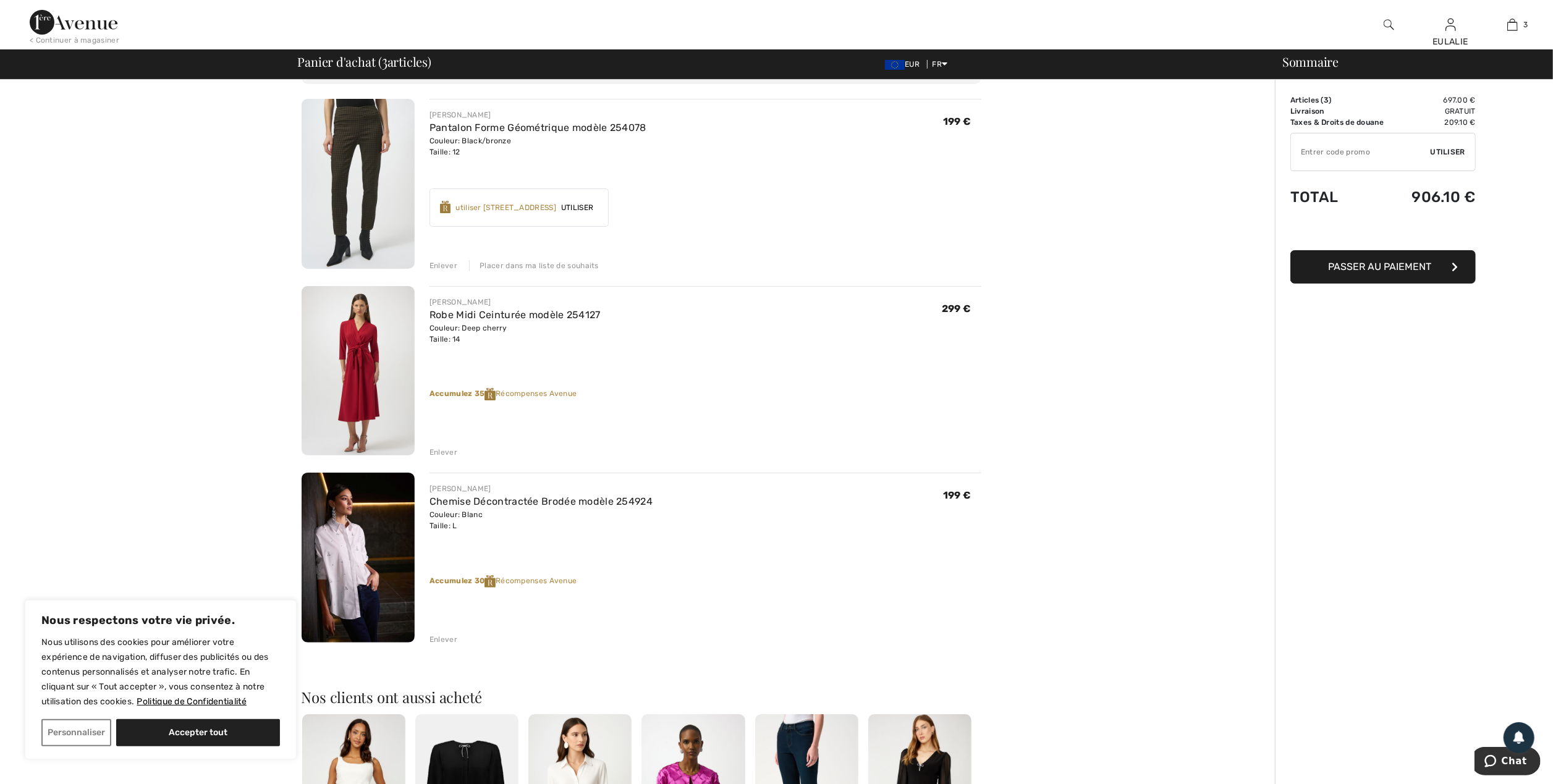
click at [367, 329] on img at bounding box center [358, 371] width 113 height 170
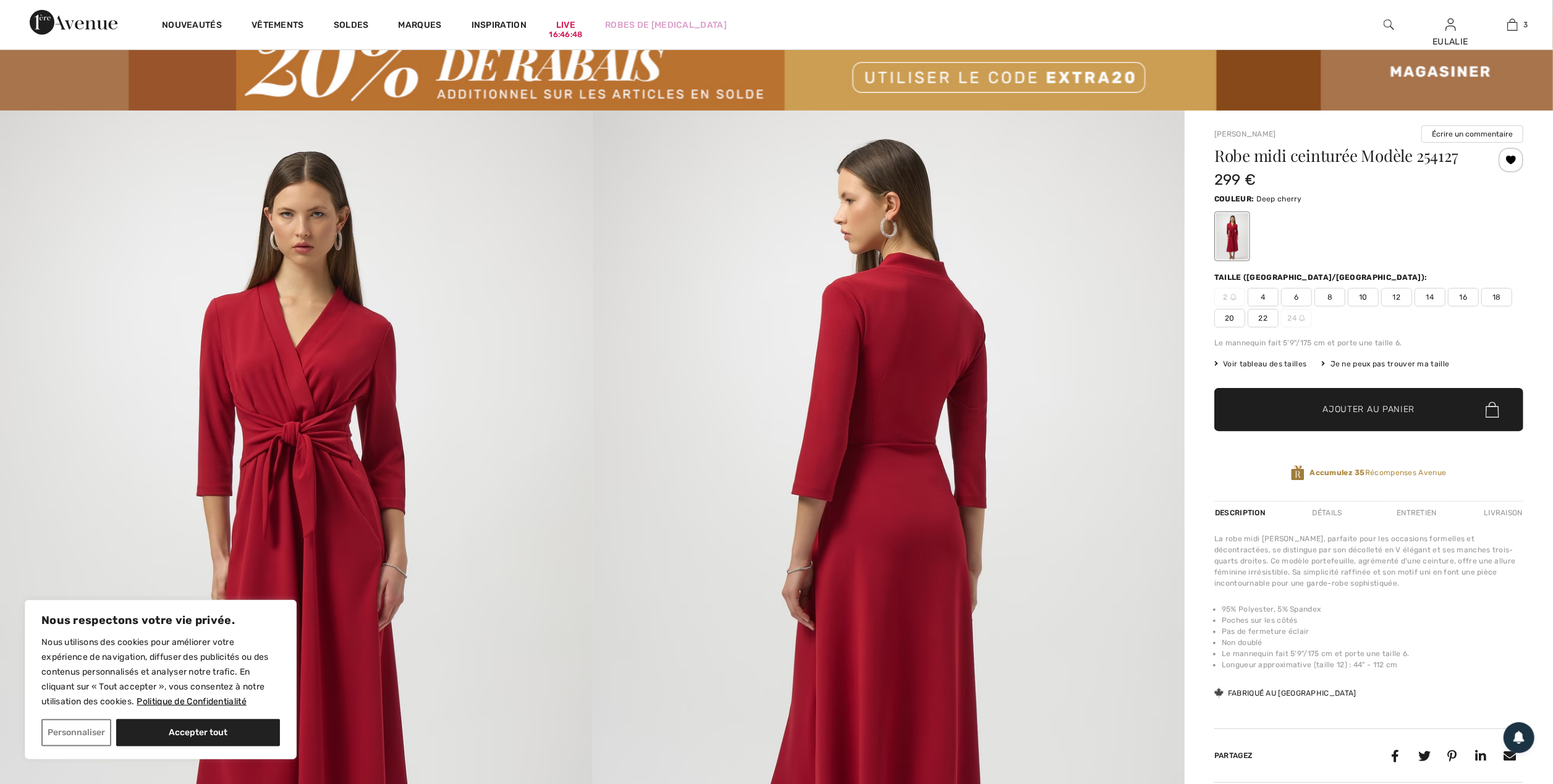
scroll to position [164, 0]
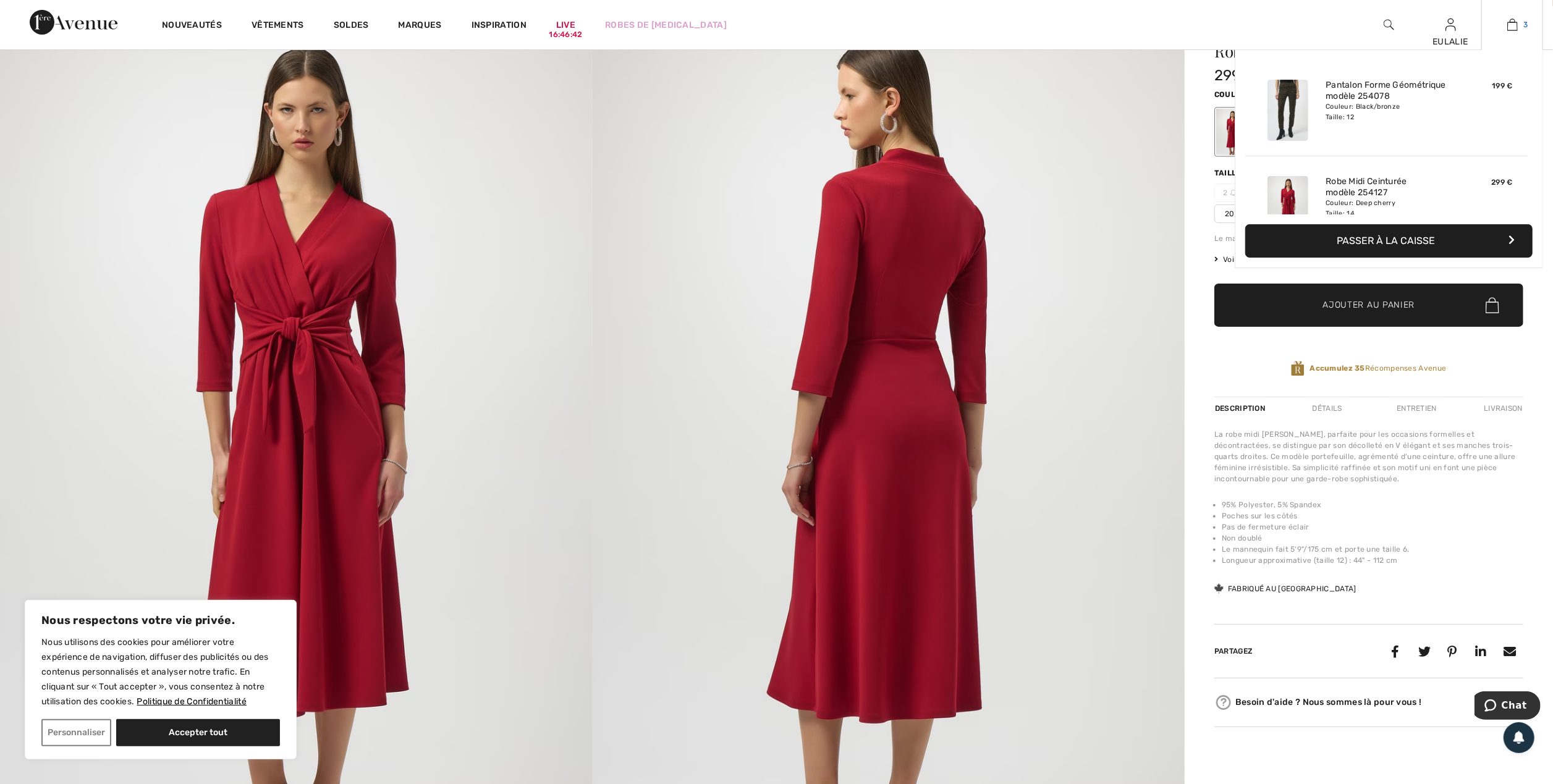
click at [1513, 23] on img at bounding box center [1512, 25] width 10 height 15
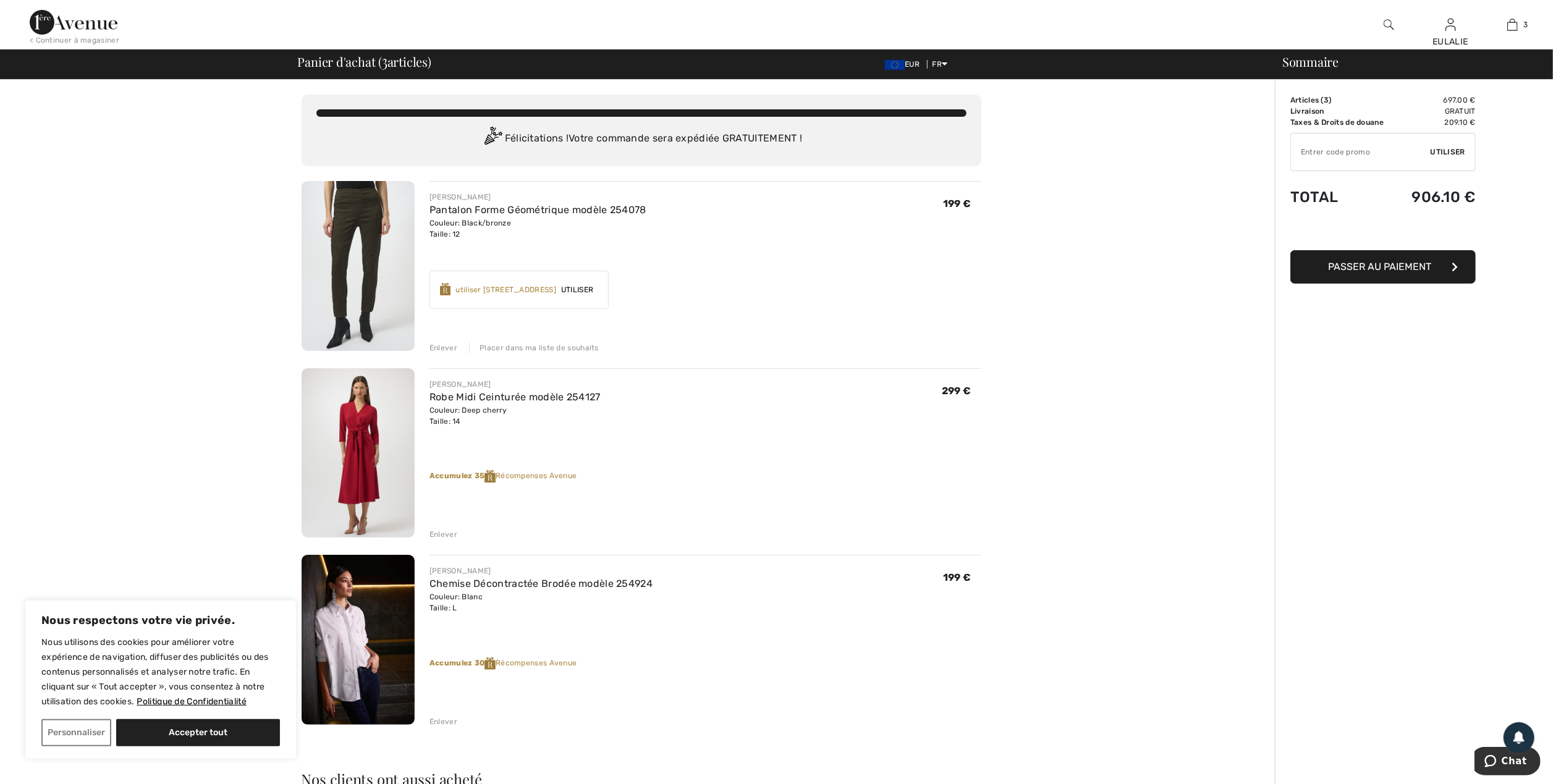
click at [530, 346] on div "Placer dans ma liste de souhaits" at bounding box center [534, 347] width 129 height 11
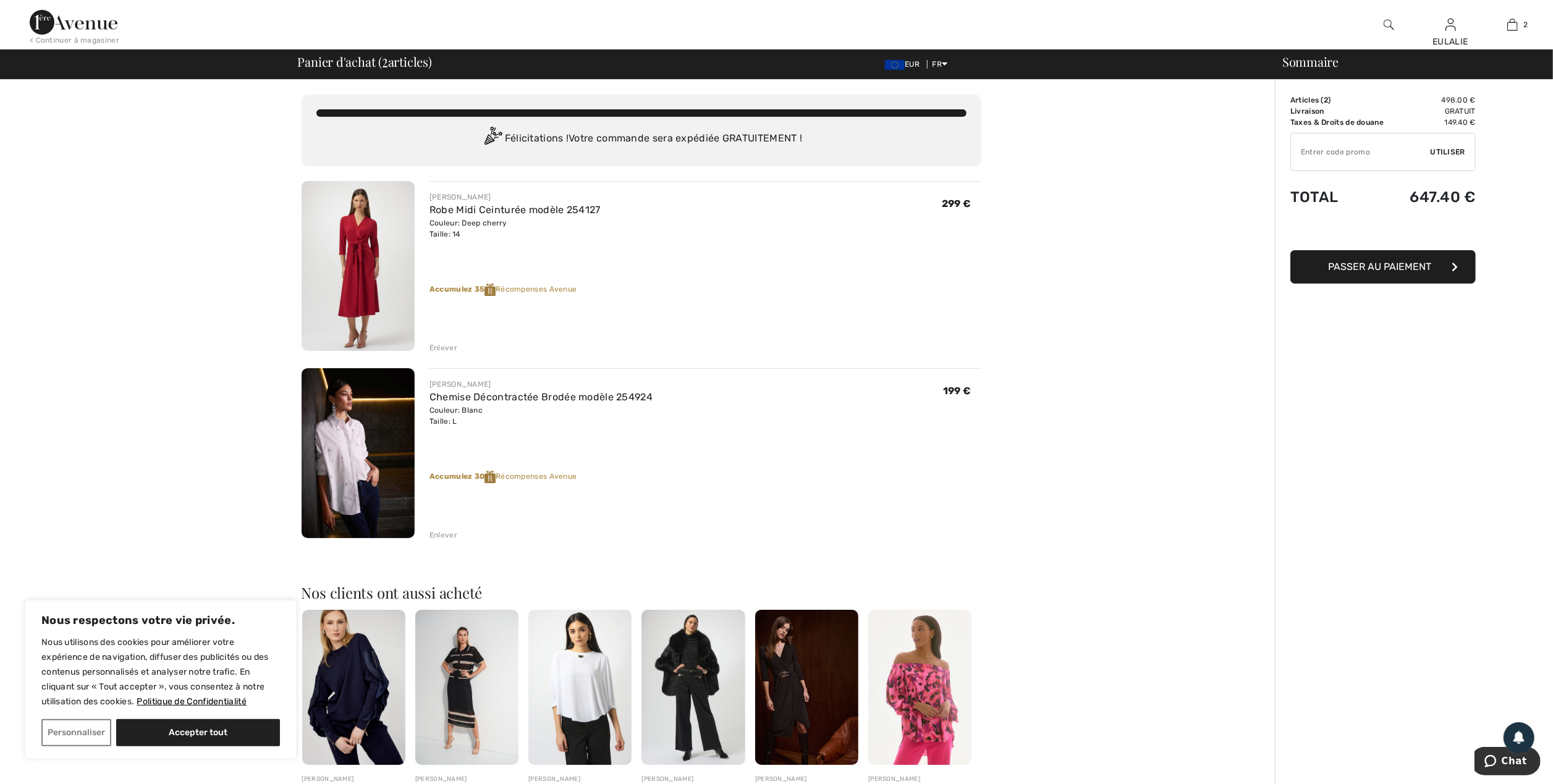
click at [446, 537] on div "Enlever" at bounding box center [443, 535] width 28 height 11
